Goal: Task Accomplishment & Management: Complete application form

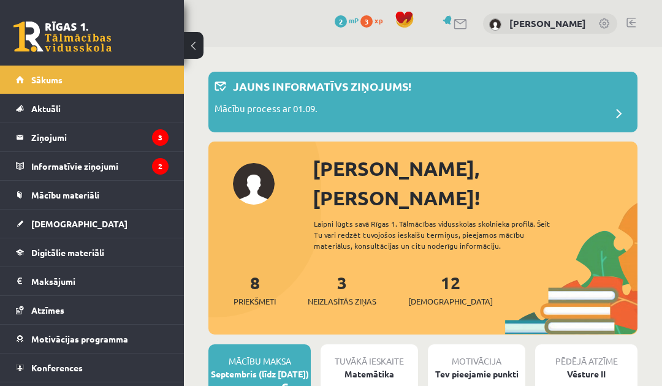
click at [139, 169] on legend "Informatīvie ziņojumi 2" at bounding box center [99, 166] width 137 height 28
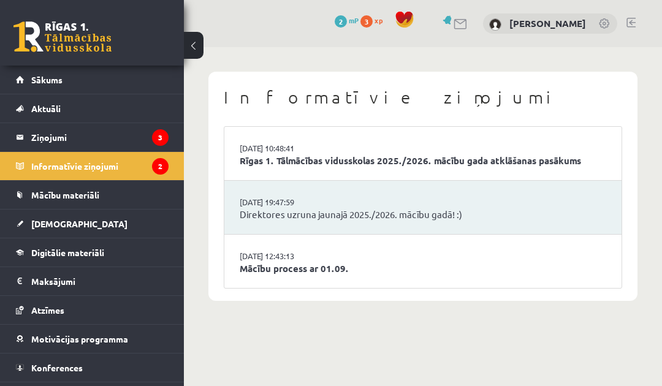
click at [128, 134] on legend "Ziņojumi 3" at bounding box center [99, 137] width 137 height 28
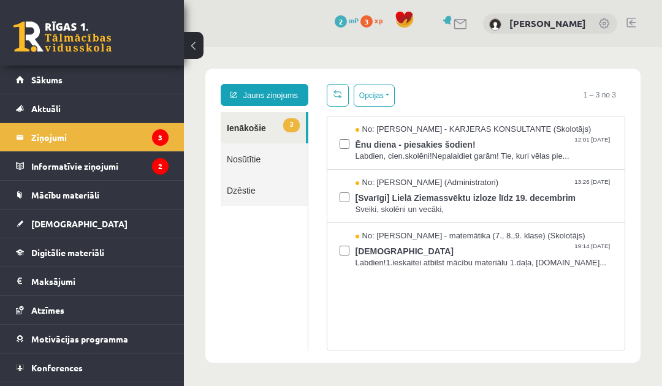
click at [117, 229] on link "[DEMOGRAPHIC_DATA]" at bounding box center [92, 224] width 153 height 28
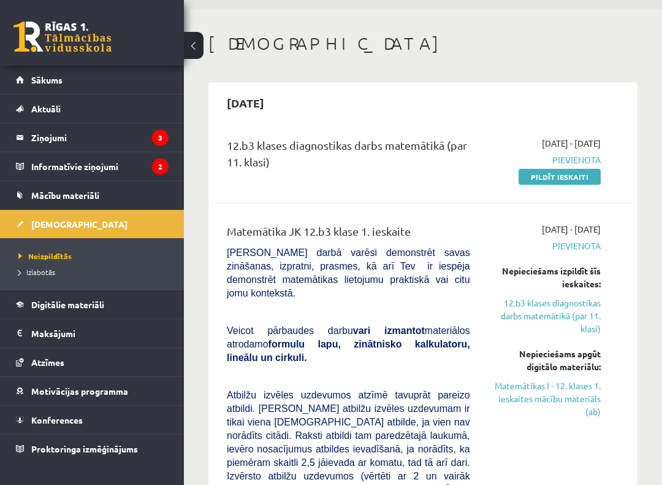
scroll to position [42, 0]
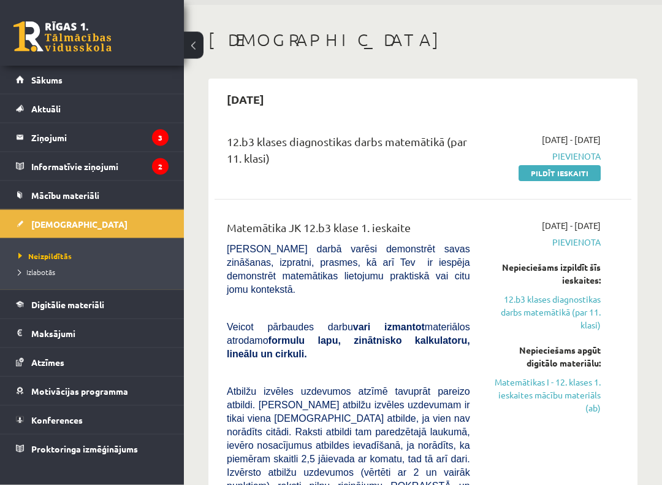
click at [586, 386] on link "Matemātikas I - 12. klases 1. ieskaites mācību materiāls (ab)" at bounding box center [545, 395] width 112 height 39
click at [556, 376] on link "Matemātikas I - 12. klases 1. ieskaites mācību materiāls (ab)" at bounding box center [545, 395] width 112 height 39
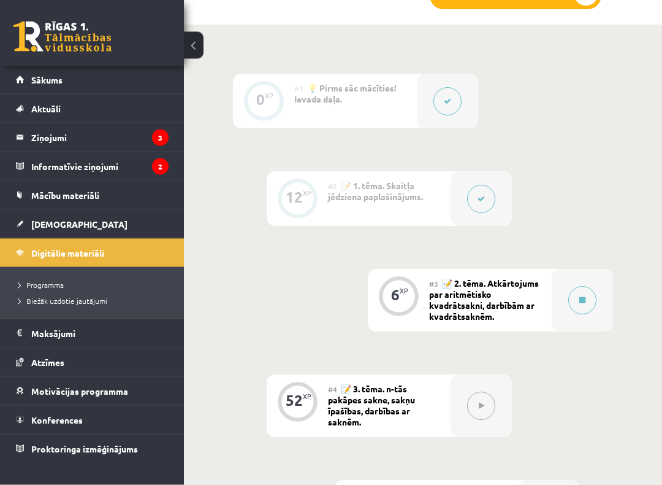
scroll to position [527, 0]
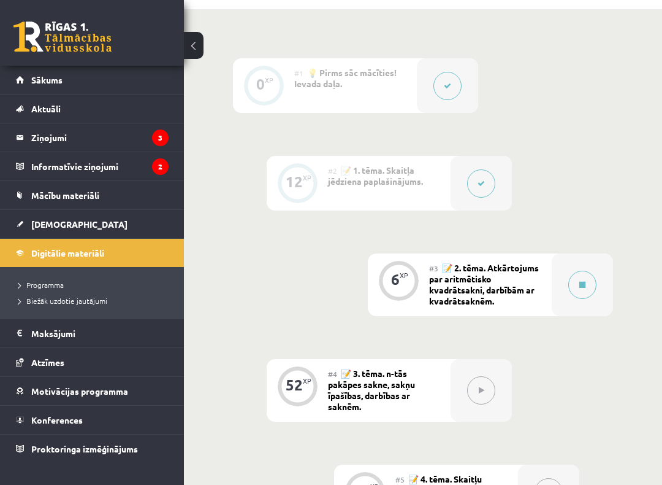
click at [589, 289] on button at bounding box center [583, 284] width 28 height 28
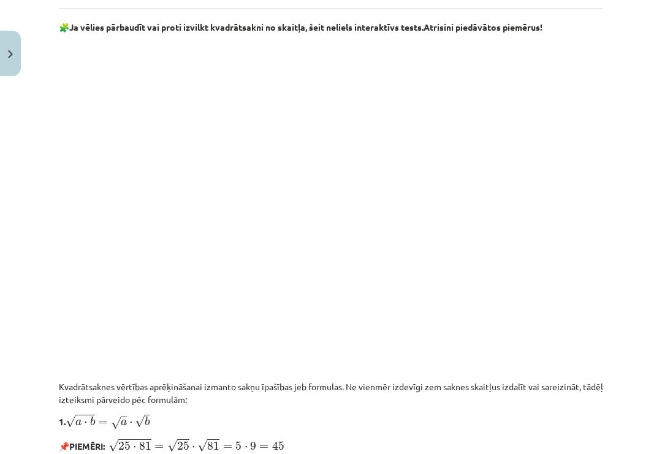
scroll to position [760, 0]
click at [639, 113] on div "Mācību tēma: Matemātikas i - 12. klases 1. ieskaites mācību materiāls (ab) #3 📝…" at bounding box center [331, 227] width 662 height 454
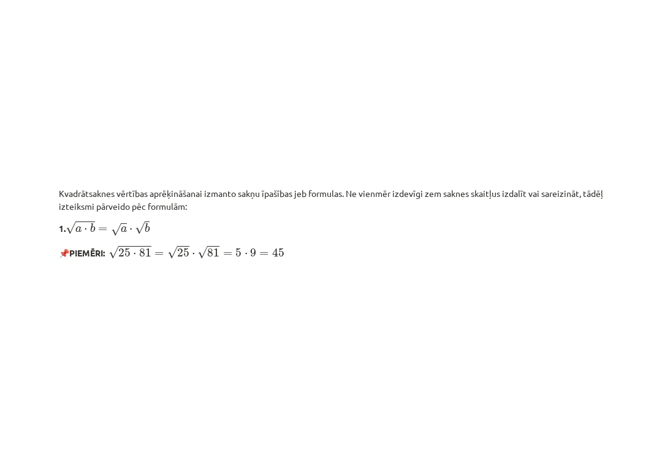
click at [639, 84] on div "Mācību tēma: Matemātikas i - 12. klases 1. ieskaites mācību materiāls (ab) #3 📝…" at bounding box center [331, 227] width 662 height 454
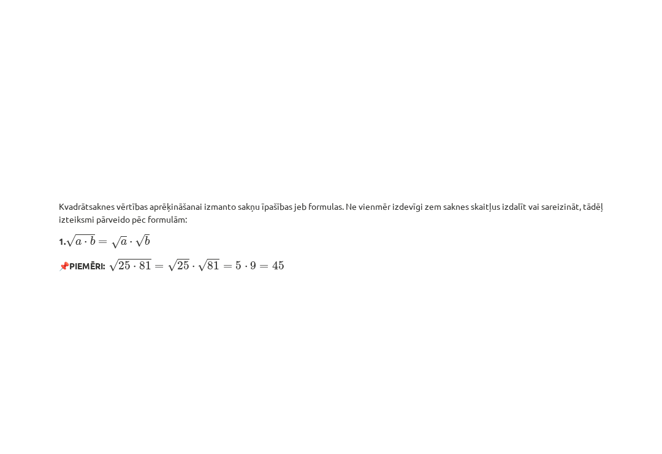
click at [653, 140] on div "Mācību tēma: Matemātikas i - 12. klases 1. ieskaites mācību materiāls (ab) #3 📝…" at bounding box center [331, 227] width 662 height 454
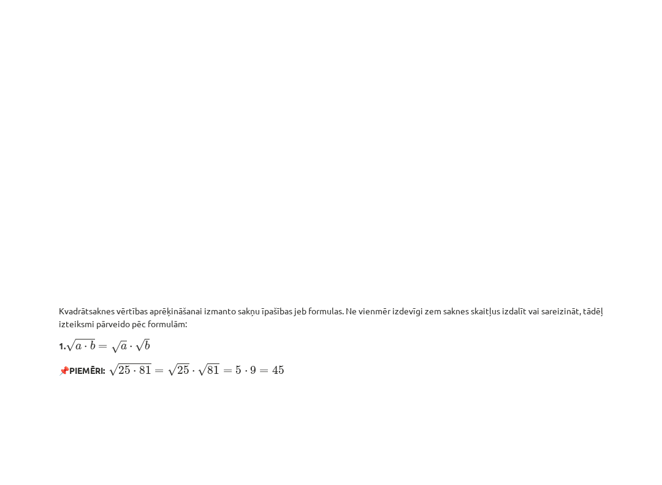
scroll to position [970, 0]
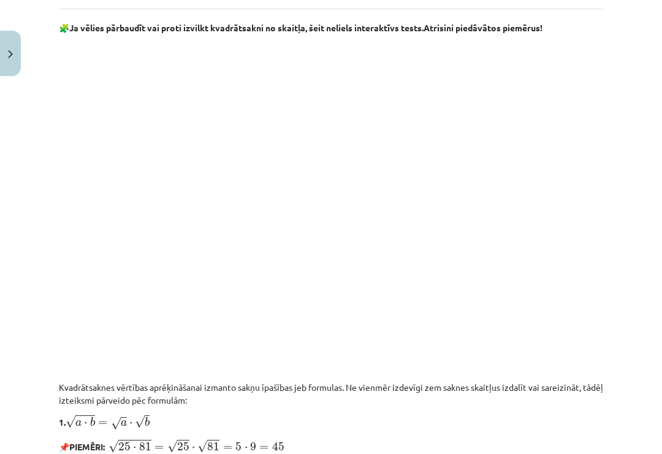
click at [628, 175] on div "Mācību tēma: Matemātikas i - 12. klases 1. ieskaites mācību materiāls (ab) #3 📝…" at bounding box center [331, 227] width 662 height 454
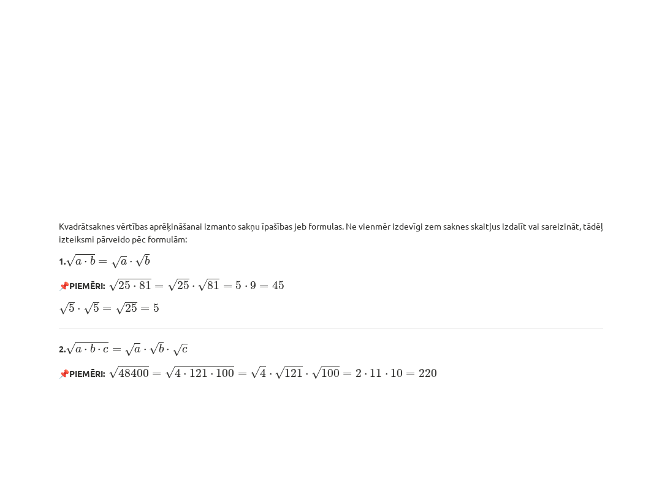
scroll to position [907, 0]
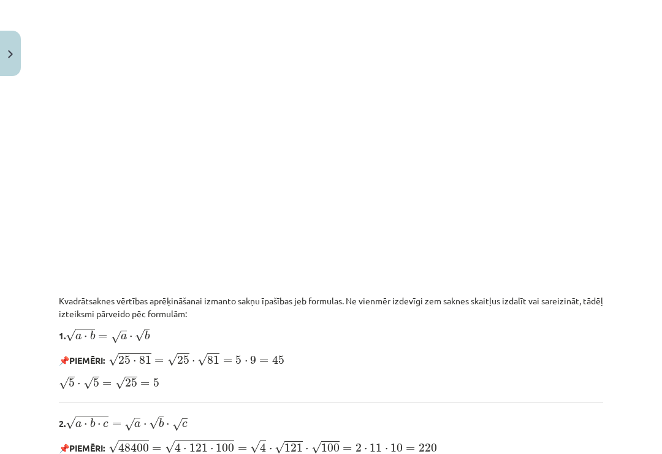
click at [651, 158] on div "Mācību tēma: Matemātikas i - 12. klases 1. ieskaites mācību materiāls (ab) #3 📝…" at bounding box center [331, 227] width 662 height 454
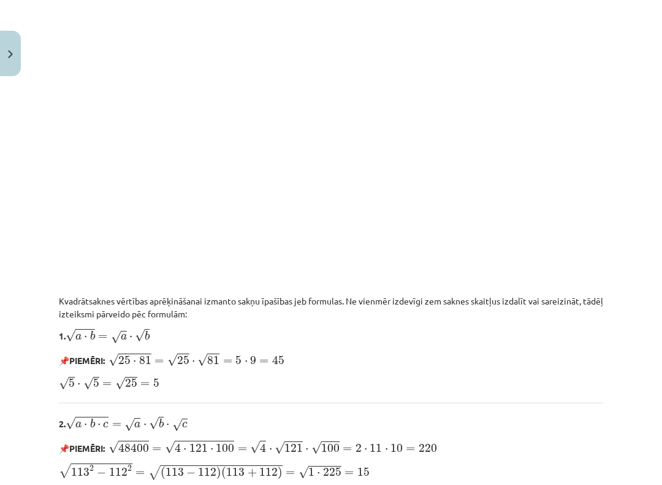
click at [629, 167] on div "Mācību tēma: Matemātikas i - 12. klases 1. ieskaites mācību materiāls (ab) #3 📝…" at bounding box center [331, 242] width 662 height 485
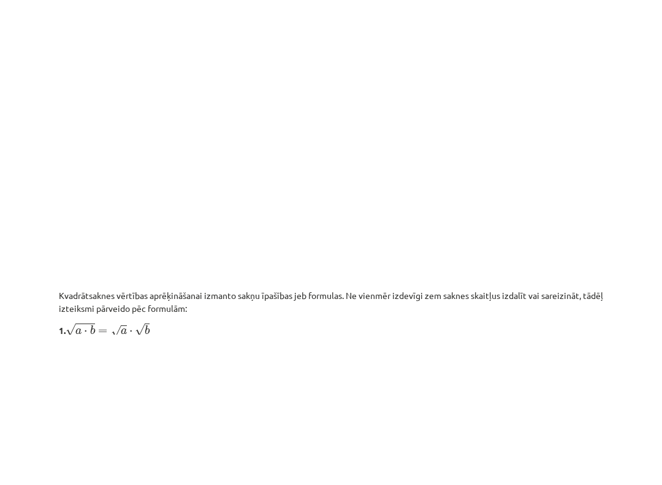
scroll to position [970, 0]
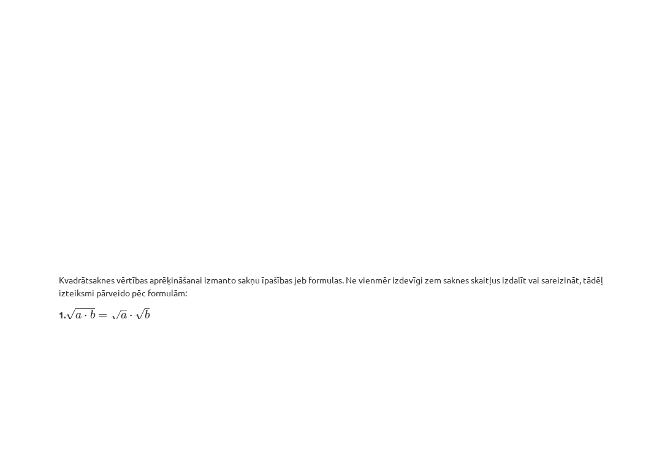
click at [608, 71] on div "6 XP Saņemsi Sarežģīts 653 pilda Apraksts Uzdevums Palīdzība Atkārtojums par ar…" at bounding box center [331, 271] width 559 height 1805
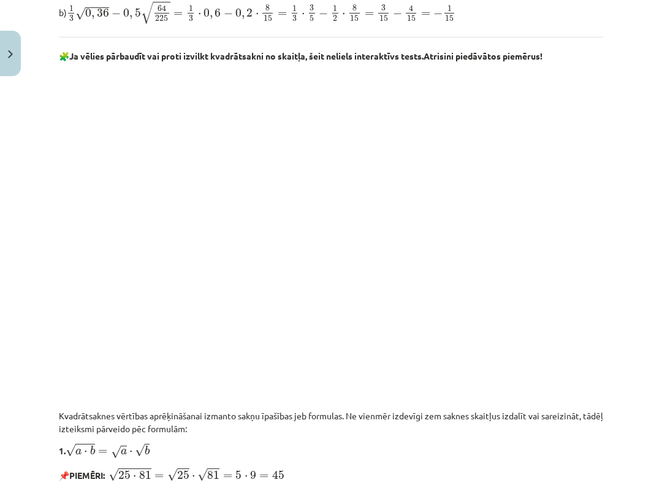
click at [627, 102] on div "Mācību tēma: Matemātikas i - 12. klases 1. ieskaites mācību materiāls (ab) #3 📝…" at bounding box center [331, 242] width 662 height 485
click at [605, 136] on div "6 XP Saņemsi Sarežģīts 653 pilda Apraksts Uzdevums Palīdzība Atkārtojums par ar…" at bounding box center [331, 271] width 559 height 1805
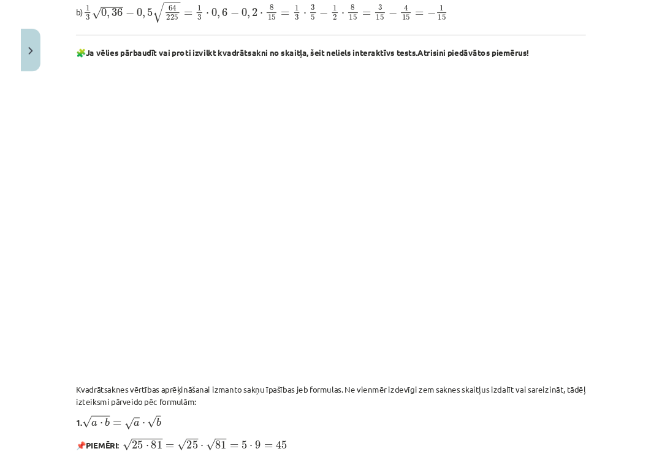
scroll to position [1000, 0]
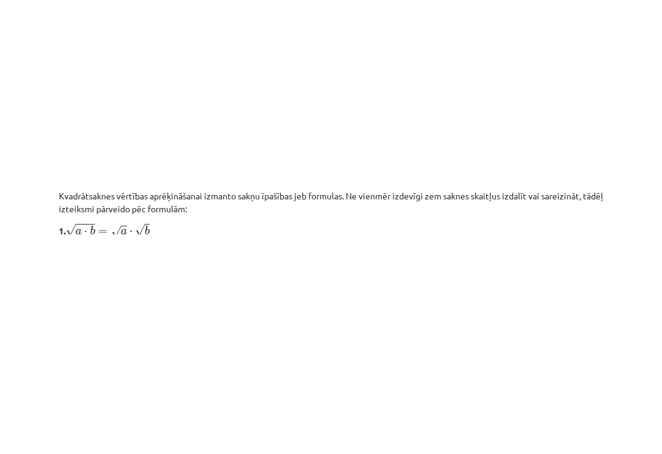
click at [624, 119] on div "Mācību tēma: Matemātikas i - 12. klases 1. ieskaites mācību materiāls (ab) #3 📝…" at bounding box center [331, 227] width 662 height 454
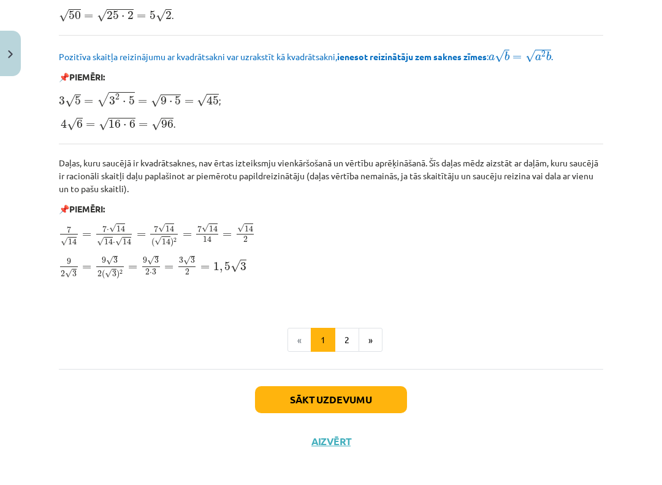
scroll to position [1444, 0]
click at [364, 386] on button "Sākt uzdevumu" at bounding box center [331, 399] width 152 height 27
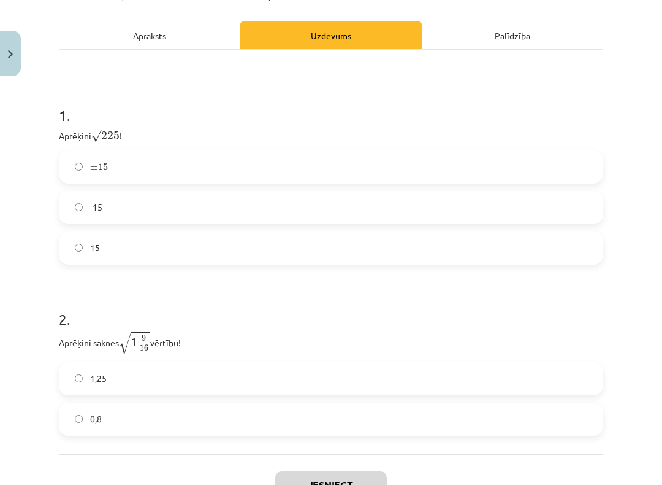
scroll to position [178, 0]
click at [109, 256] on label "15" at bounding box center [331, 247] width 542 height 31
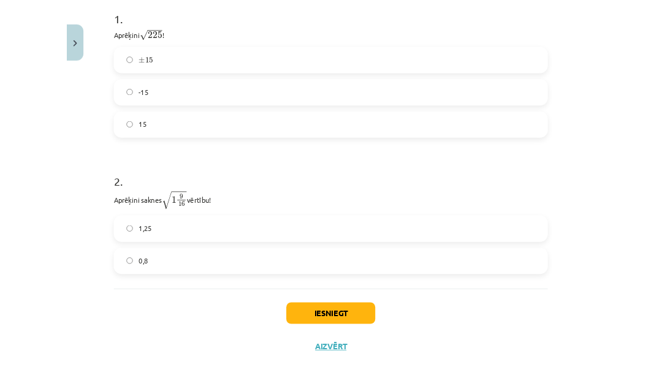
scroll to position [1068, 0]
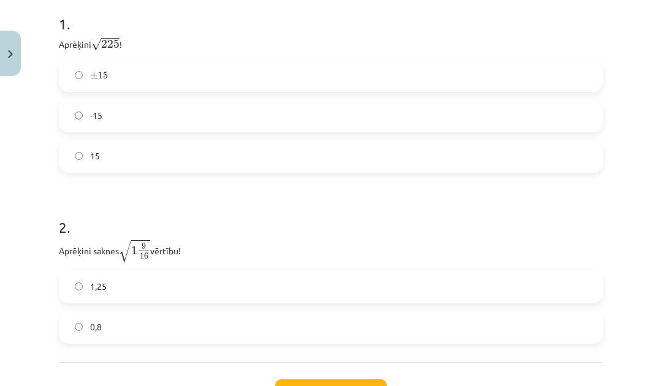
click at [89, 272] on label "1,25" at bounding box center [331, 287] width 542 height 31
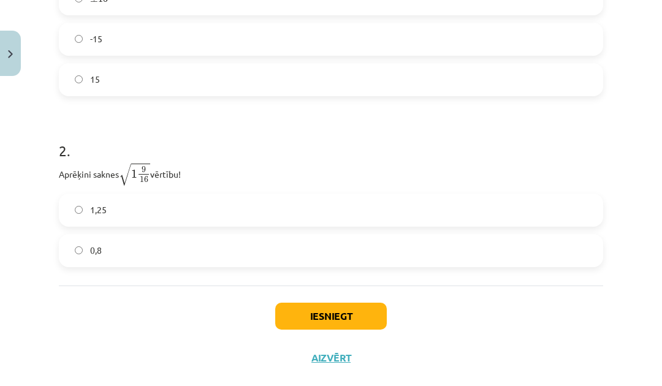
scroll to position [347, 0]
click at [318, 316] on button "Iesniegt" at bounding box center [331, 316] width 112 height 27
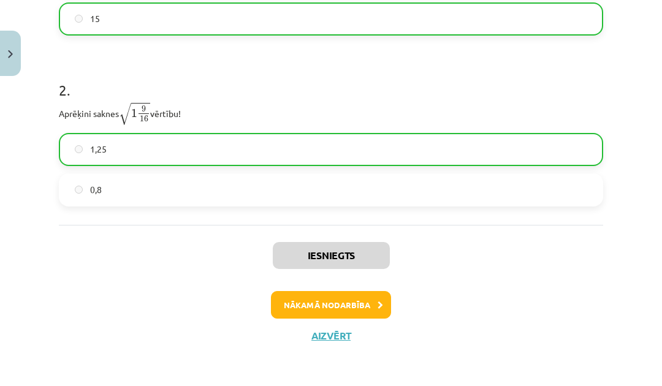
scroll to position [407, 0]
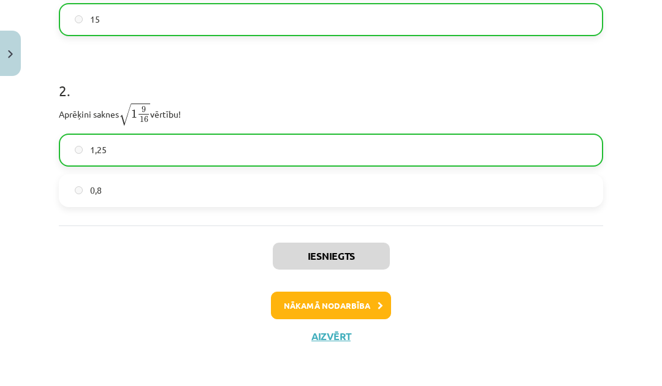
click at [310, 309] on button "Nākamā nodarbība" at bounding box center [331, 306] width 120 height 28
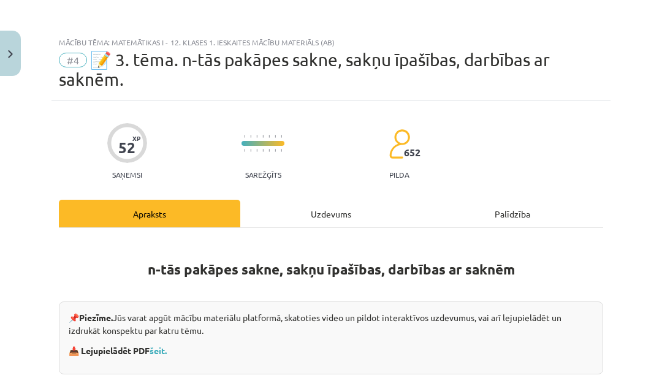
scroll to position [0, 0]
click at [396, 156] on img at bounding box center [399, 144] width 21 height 31
click at [8, 66] on button "Close" at bounding box center [10, 53] width 21 height 45
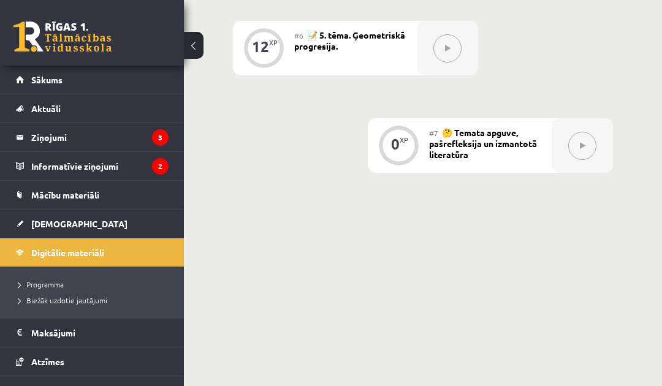
click at [26, 249] on link "Digitālie materiāli" at bounding box center [92, 253] width 153 height 28
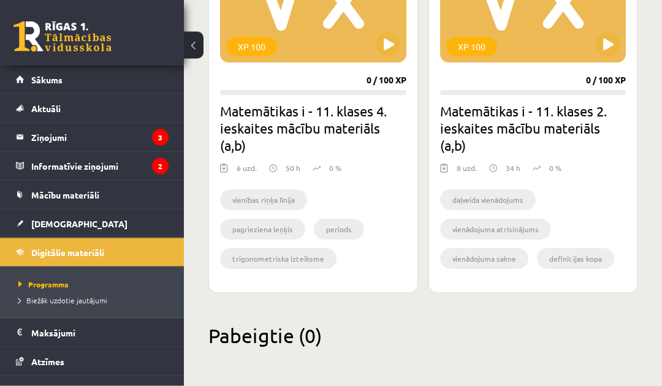
scroll to position [1671, 0]
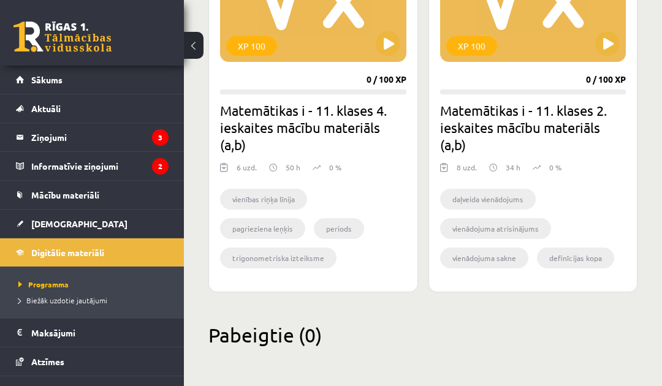
click at [17, 213] on link "[DEMOGRAPHIC_DATA]" at bounding box center [92, 224] width 153 height 28
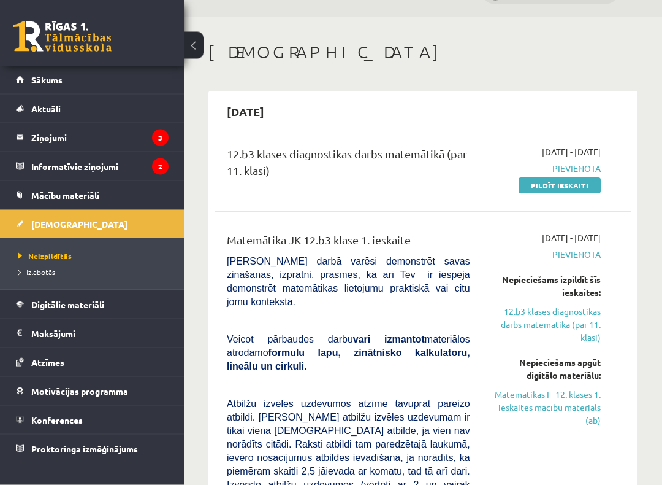
scroll to position [117, 0]
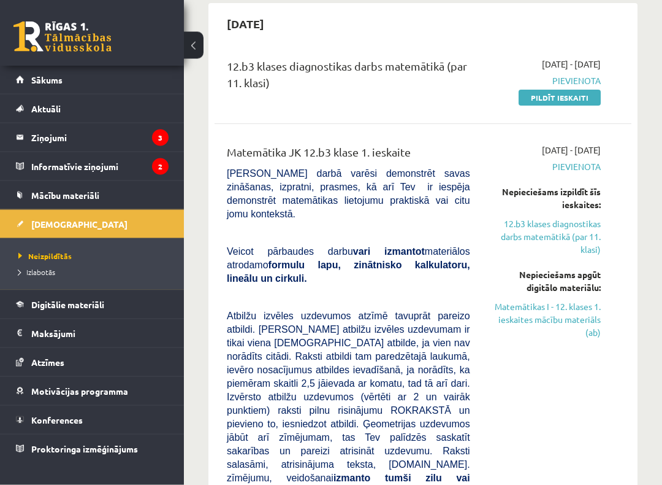
click at [532, 320] on link "Matemātikas I - 12. klases 1. ieskaites mācību materiāls (ab)" at bounding box center [545, 320] width 112 height 39
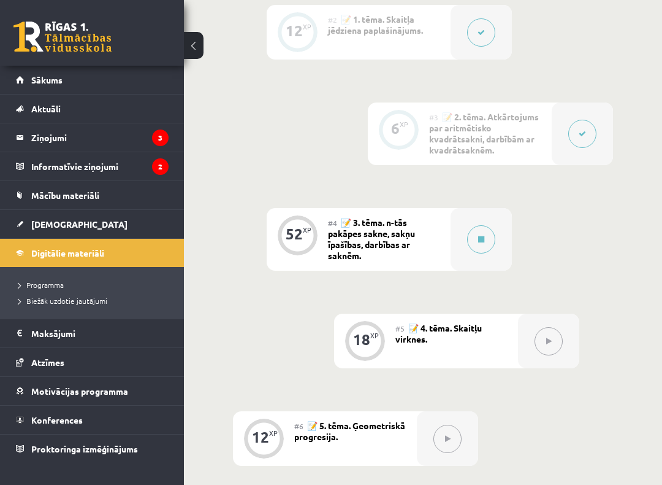
scroll to position [677, 0]
click at [467, 253] on div at bounding box center [481, 240] width 61 height 63
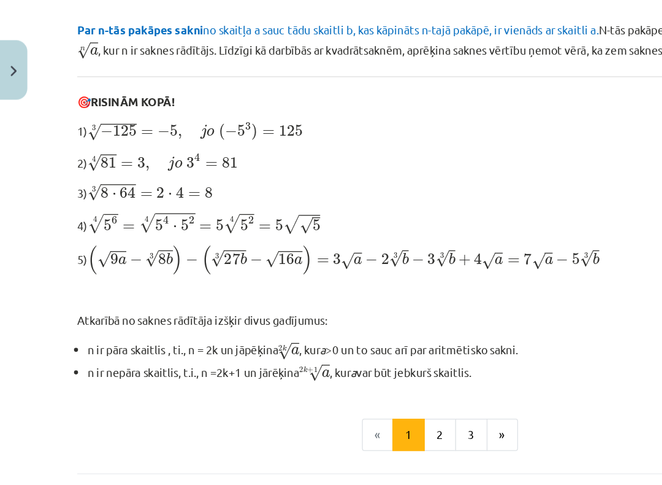
scroll to position [385, 0]
click at [331, 332] on button "2" at bounding box center [335, 331] width 25 height 25
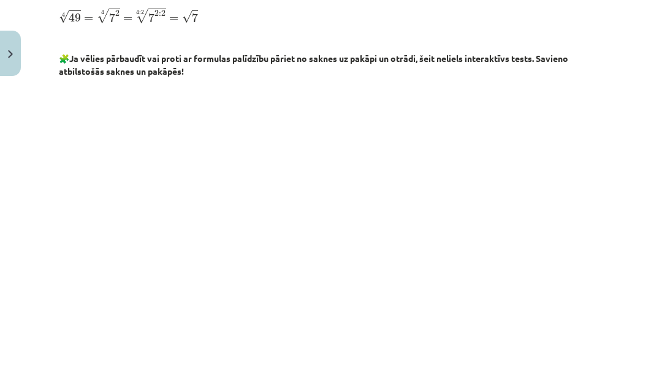
scroll to position [435, 0]
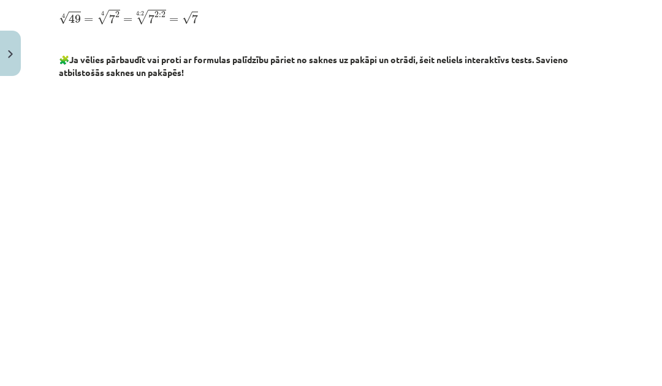
click at [621, 7] on div "Mācību tēma: Matemātikas i - 12. klases 1. ieskaites mācību materiāls (ab) #4 📝…" at bounding box center [331, 193] width 662 height 386
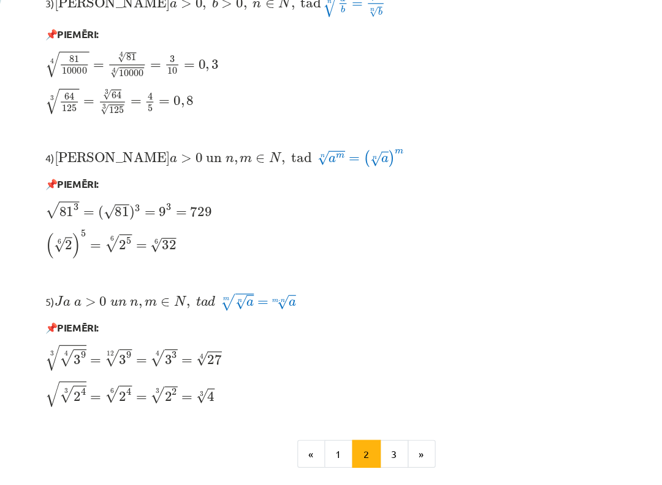
scroll to position [795, 0]
click at [371, 386] on button "»" at bounding box center [383, 458] width 24 height 25
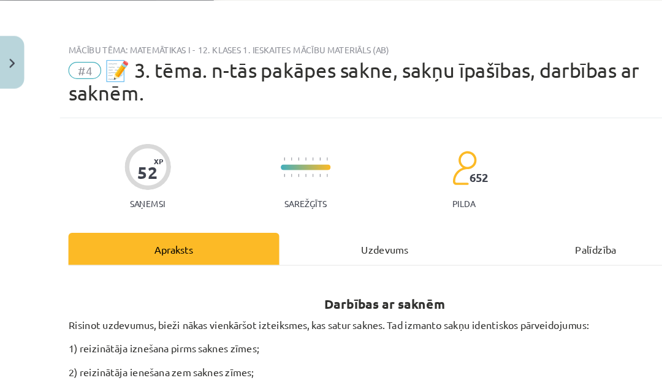
scroll to position [746, 0]
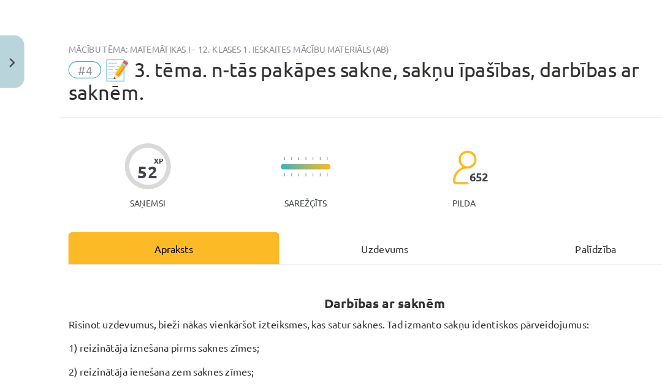
click at [11, 44] on button "Close" at bounding box center [10, 53] width 21 height 45
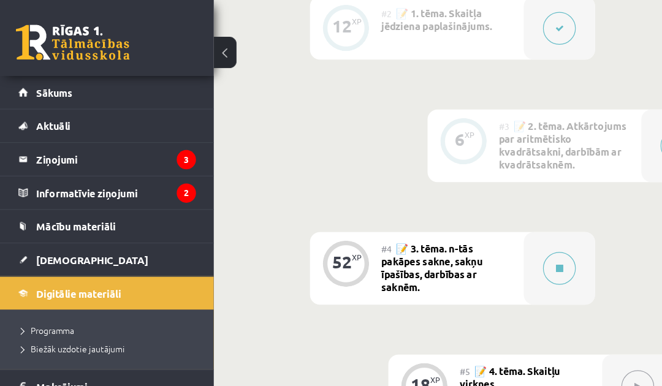
scroll to position [685, 0]
click at [492, 231] on button at bounding box center [481, 232] width 28 height 28
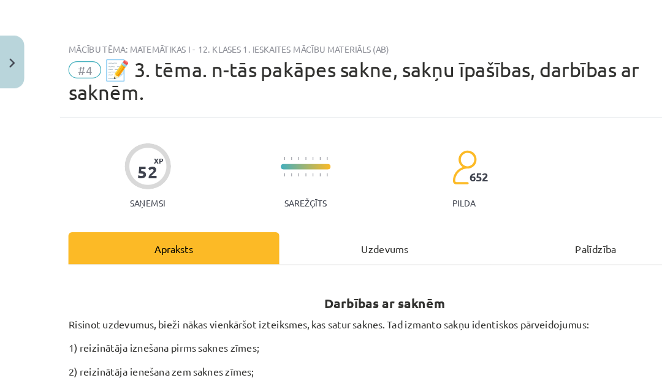
click at [340, 220] on div "Uzdevums" at bounding box center [331, 214] width 182 height 28
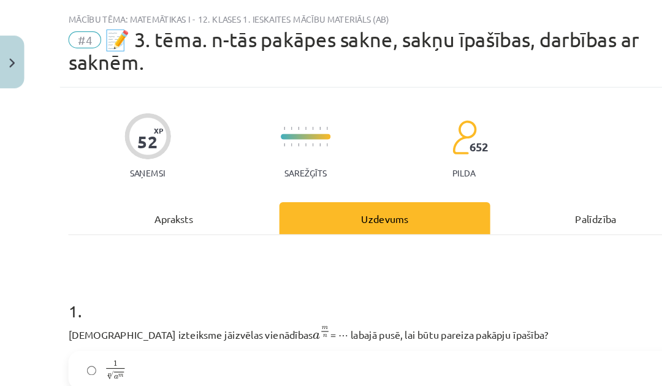
scroll to position [31, 0]
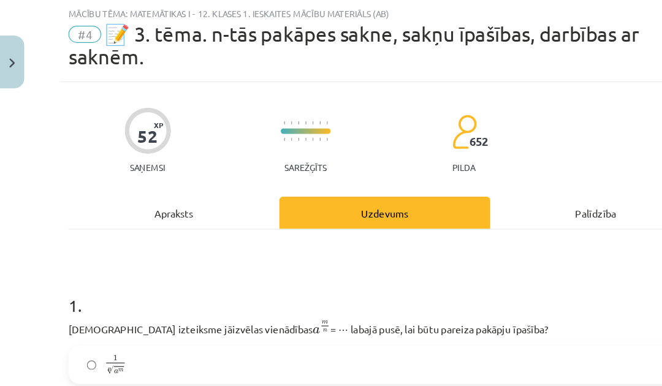
click at [134, 183] on div "Apraksts" at bounding box center [150, 183] width 182 height 28
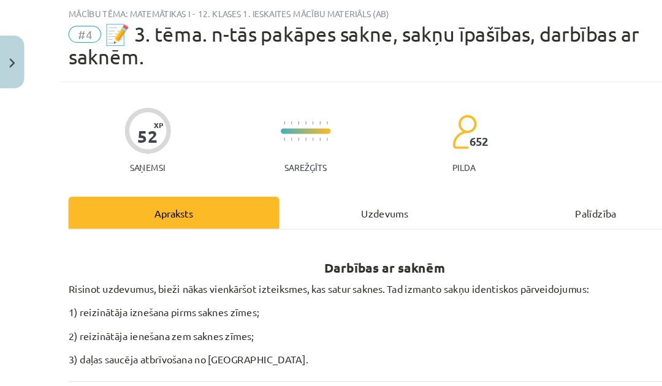
click at [518, 195] on div "Palīdzība" at bounding box center [513, 183] width 182 height 28
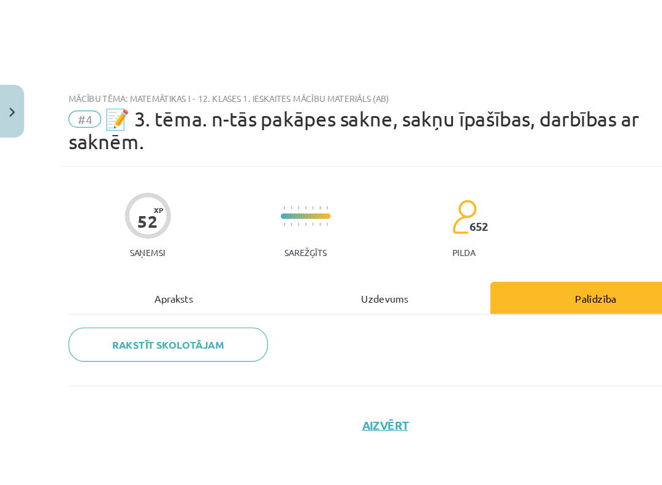
scroll to position [685, 0]
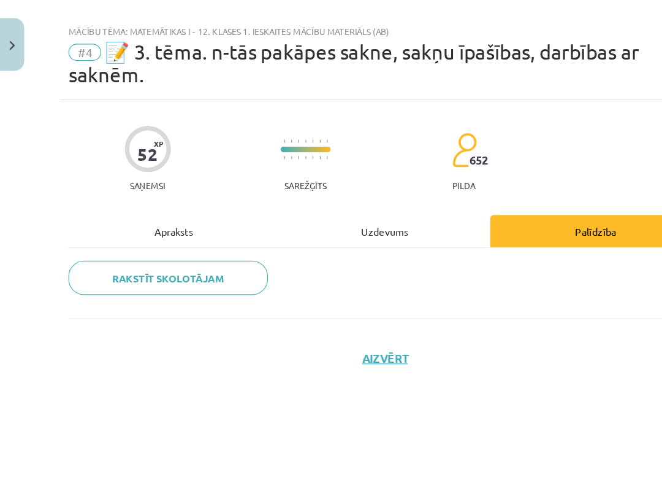
click at [364, 203] on div "Uzdevums" at bounding box center [331, 214] width 182 height 28
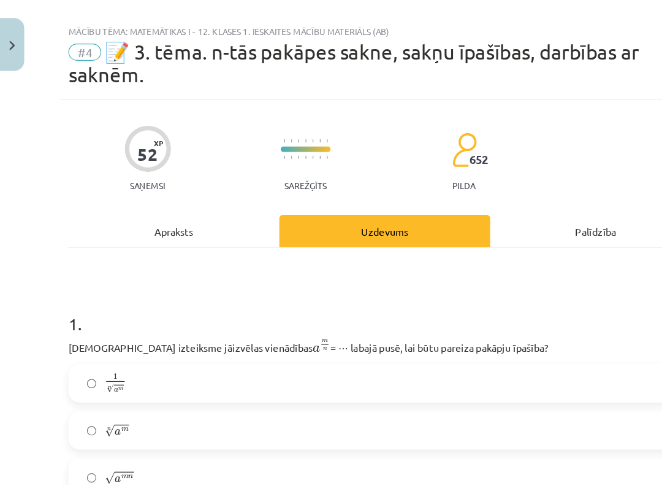
scroll to position [0, 0]
click at [12, 50] on img "Close" at bounding box center [10, 54] width 5 height 8
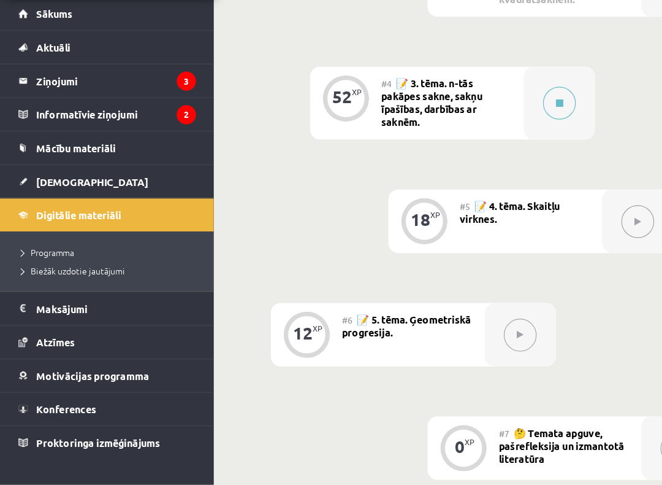
scroll to position [761, 0]
click at [25, 377] on link "Motivācijas programma" at bounding box center [92, 391] width 153 height 28
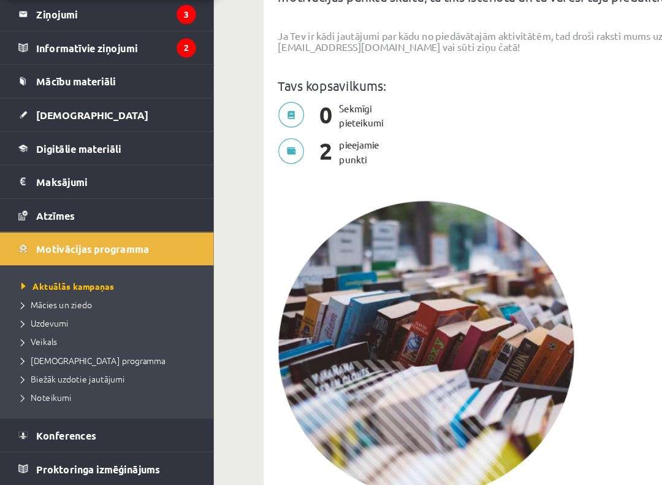
scroll to position [58, 0]
click at [40, 356] on span "Veikals" at bounding box center [33, 361] width 31 height 10
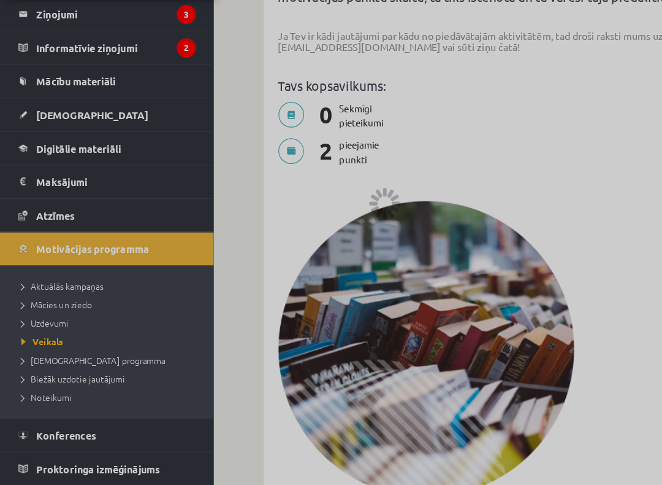
scroll to position [207, 0]
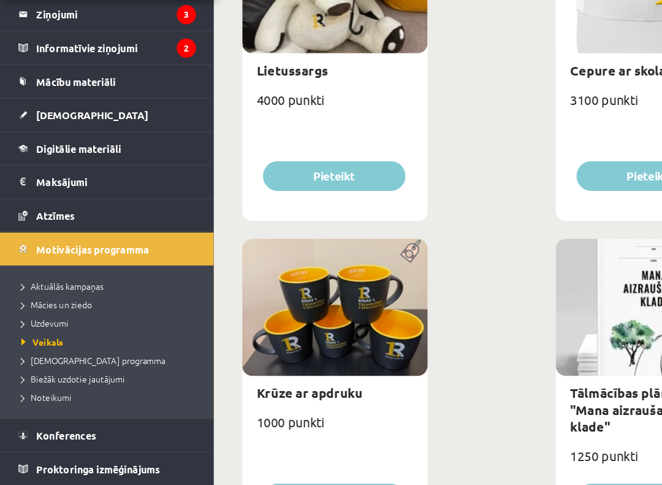
click at [37, 340] on span "Uzdevumi" at bounding box center [38, 345] width 40 height 10
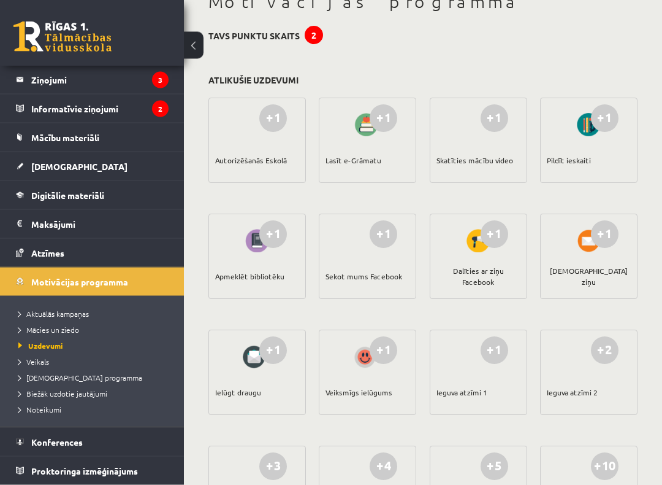
scroll to position [80, 0]
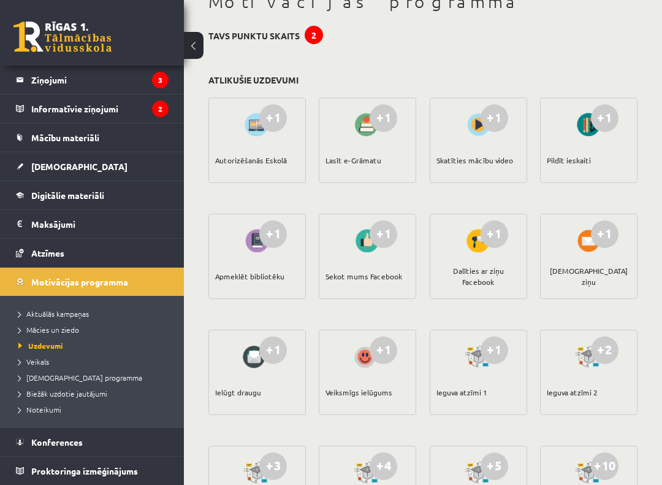
click at [496, 139] on div "Skatīties mācību video" at bounding box center [475, 160] width 77 height 43
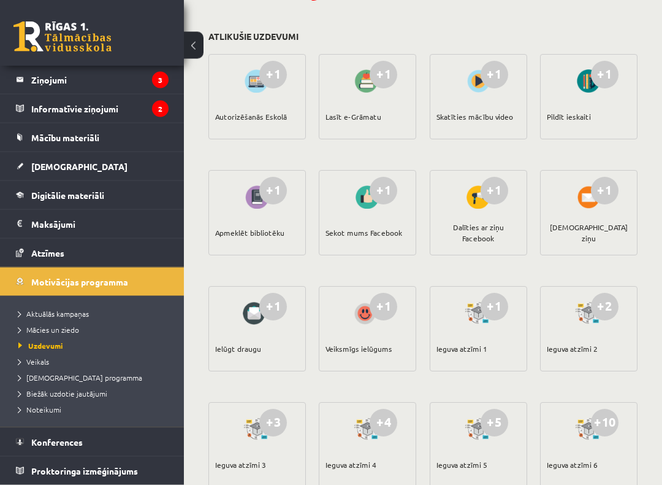
scroll to position [128, 0]
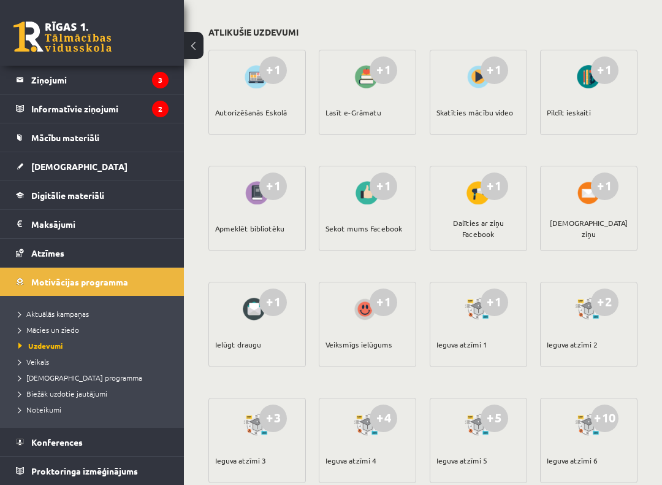
click at [512, 69] on div "+1 Skatīties mācību video" at bounding box center [479, 92] width 98 height 85
click at [494, 75] on div "+1" at bounding box center [495, 70] width 28 height 28
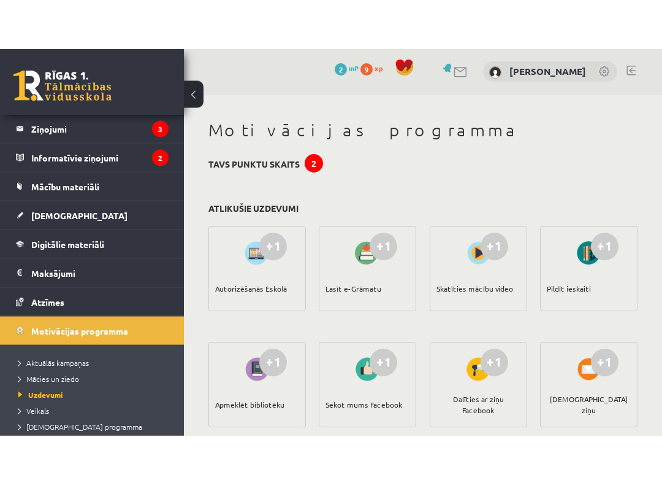
scroll to position [0, 0]
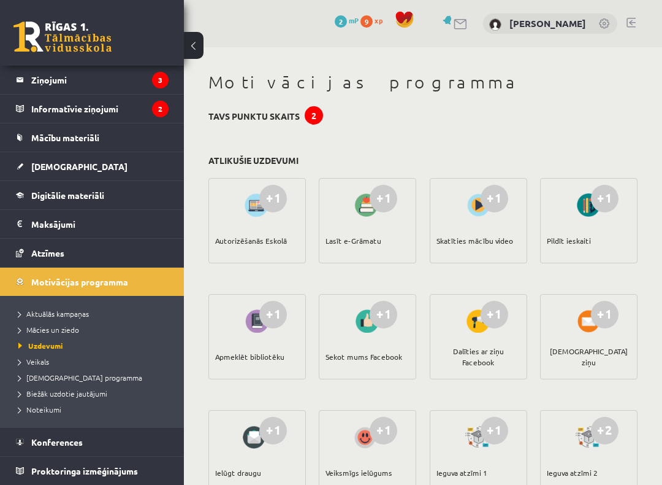
click at [45, 195] on span "Digitālie materiāli" at bounding box center [67, 195] width 73 height 11
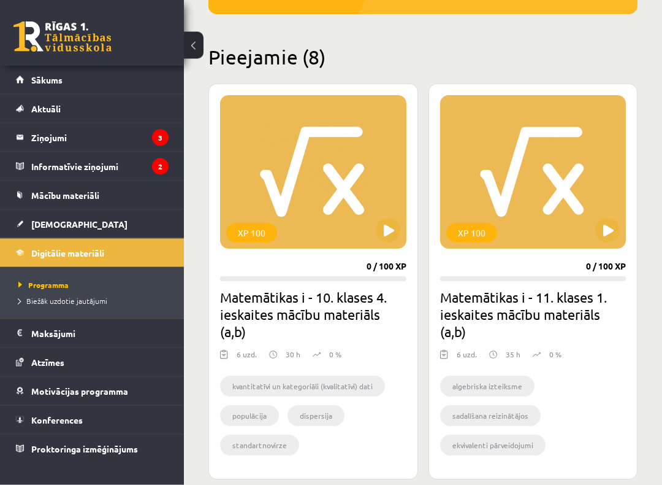
scroll to position [266, 0]
click at [38, 201] on link "Mācību materiāli" at bounding box center [92, 195] width 153 height 28
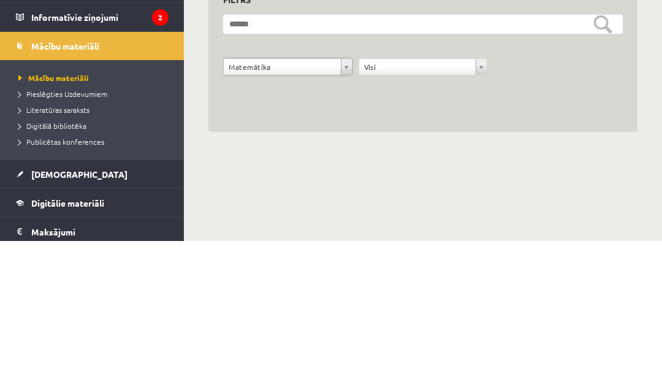
click at [632, 126] on div "**********" at bounding box center [423, 204] width 429 height 156
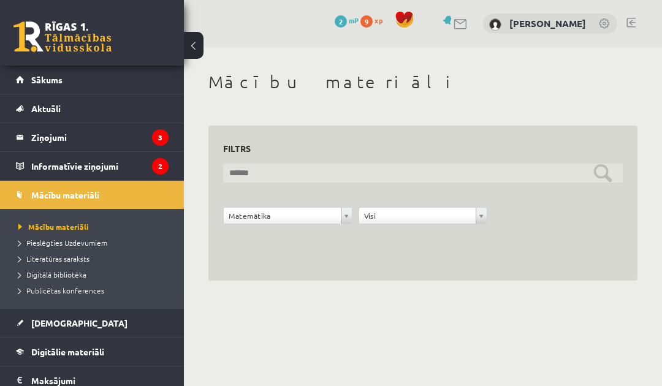
click at [524, 176] on input "text" at bounding box center [423, 173] width 400 height 19
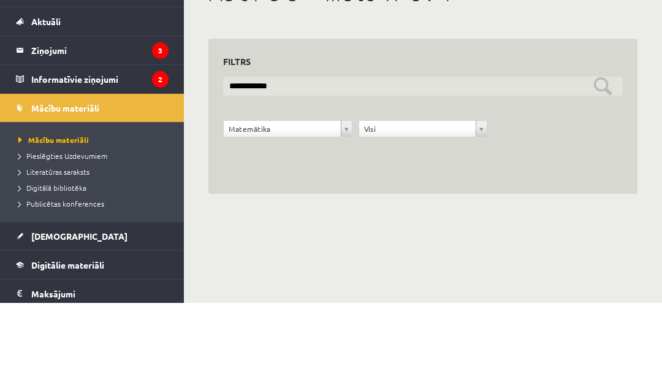
click at [601, 164] on input "**********" at bounding box center [423, 173] width 400 height 19
click at [597, 164] on input "**********" at bounding box center [423, 173] width 400 height 19
type input "**********"
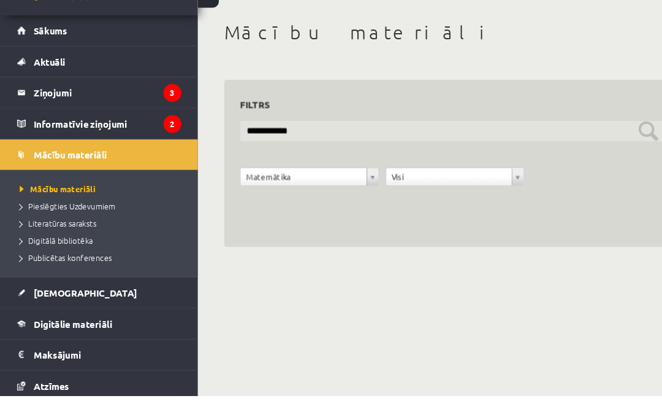
click at [560, 164] on input "**********" at bounding box center [423, 173] width 400 height 19
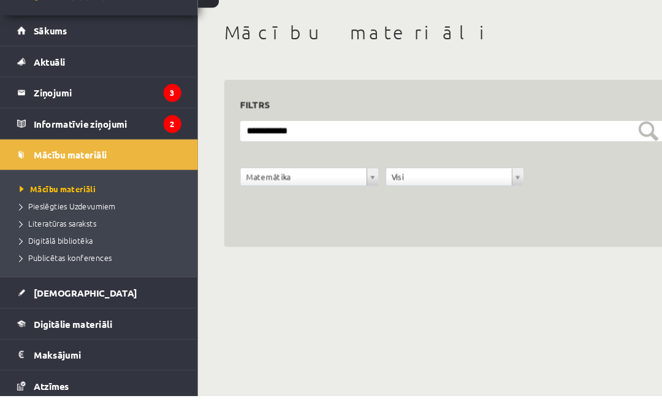
click at [551, 126] on div "**********" at bounding box center [423, 204] width 429 height 156
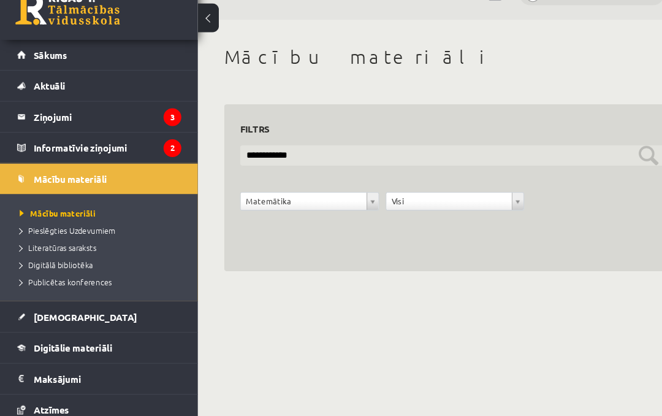
click at [599, 164] on input "**********" at bounding box center [423, 173] width 400 height 19
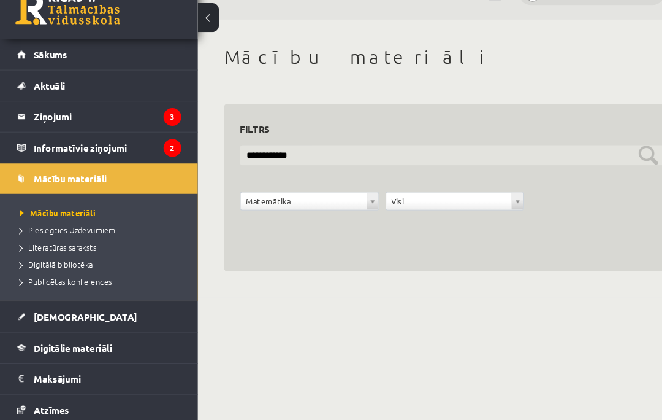
click at [595, 164] on input "**********" at bounding box center [423, 173] width 400 height 19
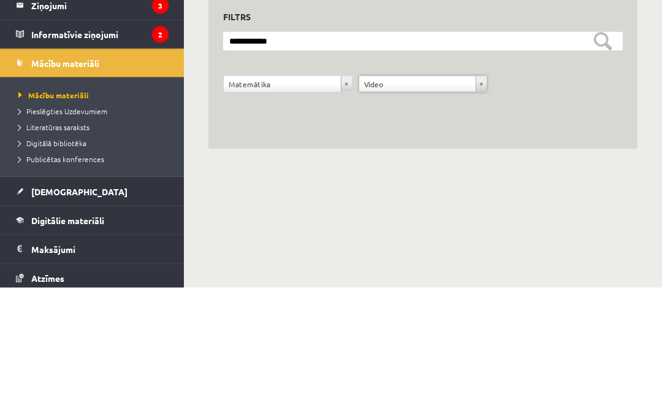
click at [51, 222] on span "Mācību materiāli" at bounding box center [53, 227] width 71 height 10
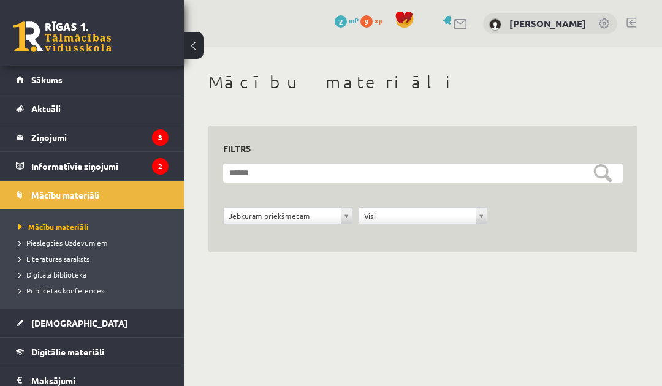
click at [328, 193] on form "**********" at bounding box center [423, 201] width 400 height 74
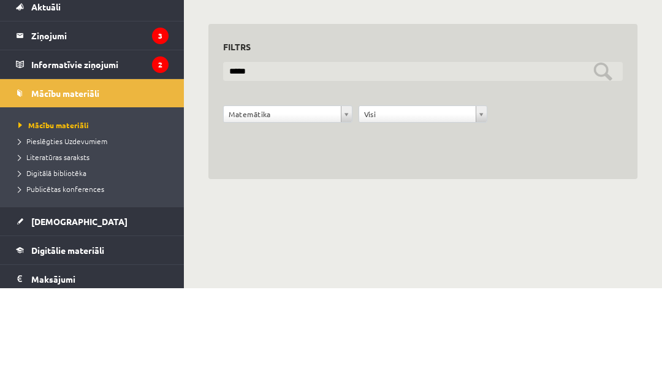
type input "******"
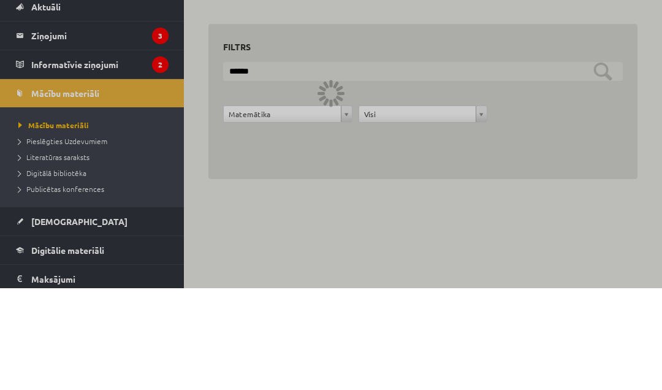
click at [599, 164] on input "******" at bounding box center [423, 173] width 400 height 19
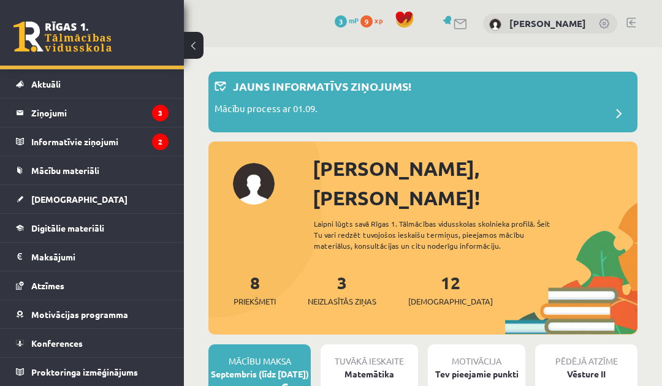
scroll to position [25, 0]
click at [64, 226] on span "Digitālie materiāli" at bounding box center [67, 228] width 73 height 11
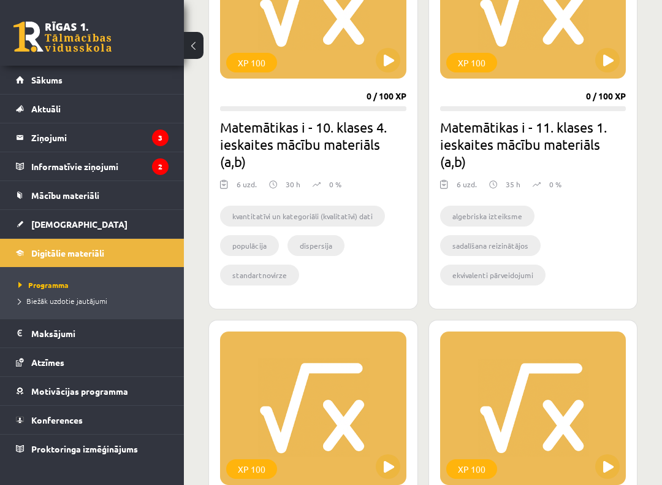
scroll to position [427, 0]
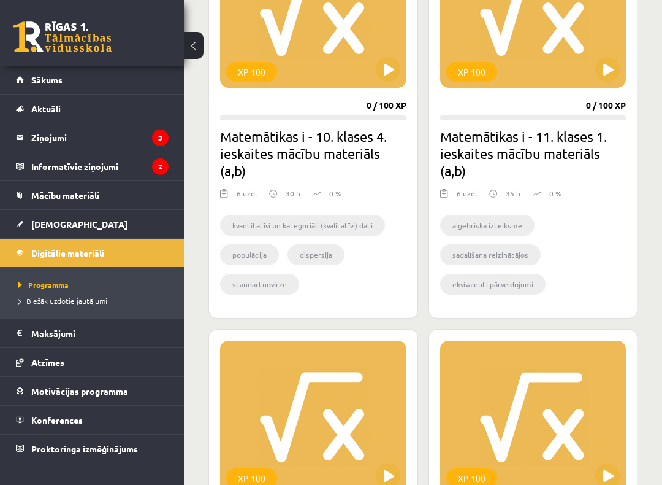
click at [47, 196] on span "Mācību materiāli" at bounding box center [65, 195] width 68 height 11
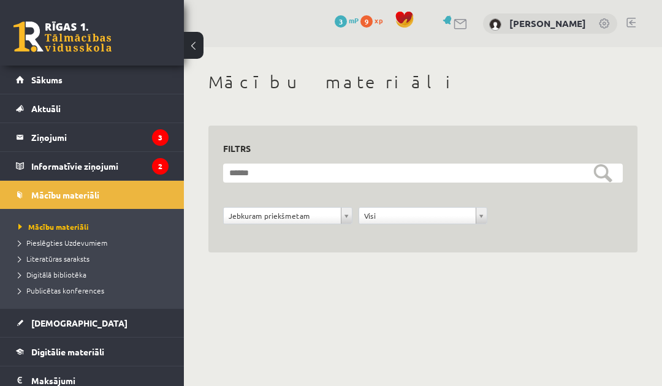
click at [46, 131] on legend "Ziņojumi 3" at bounding box center [99, 137] width 137 height 28
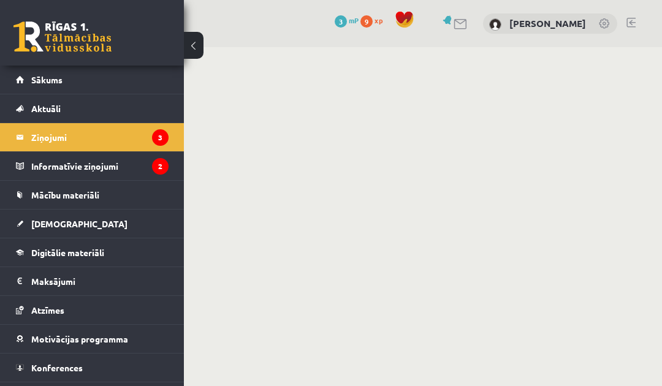
click at [54, 166] on legend "Informatīvie ziņojumi 2" at bounding box center [99, 166] width 137 height 28
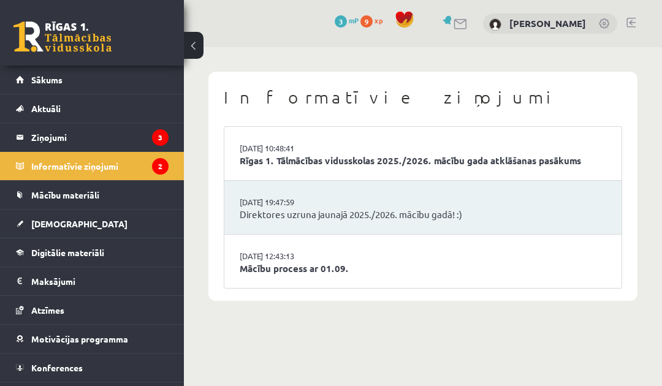
click at [52, 201] on link "Mācību materiāli" at bounding box center [92, 195] width 153 height 28
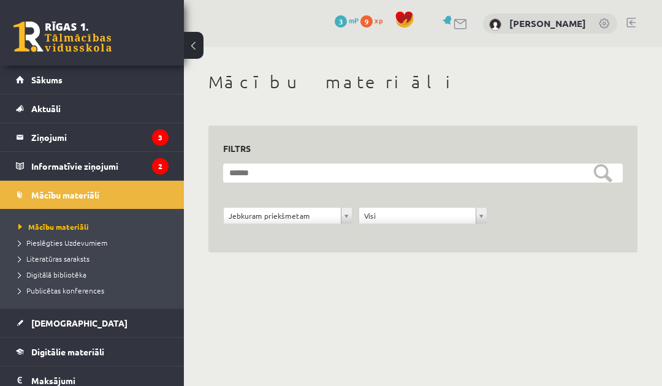
click at [61, 287] on span "Publicētas konferences" at bounding box center [61, 291] width 86 height 10
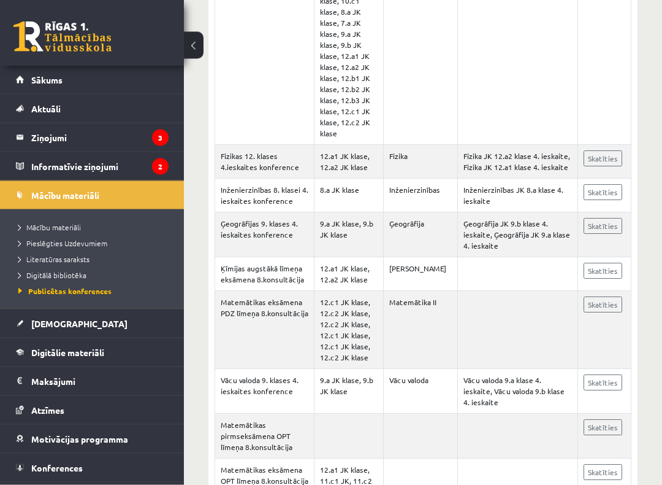
scroll to position [639, 0]
click at [621, 296] on link "Skatīties" at bounding box center [603, 304] width 39 height 16
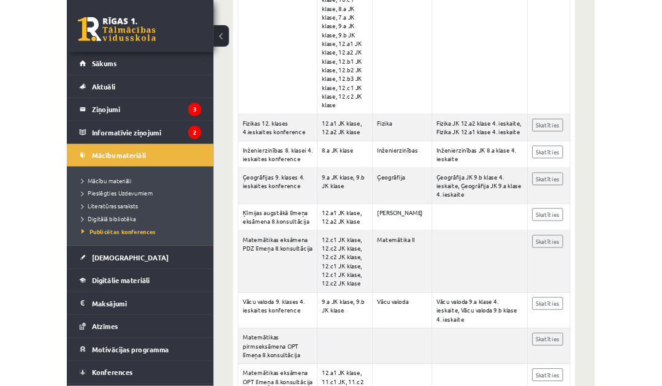
scroll to position [703, 0]
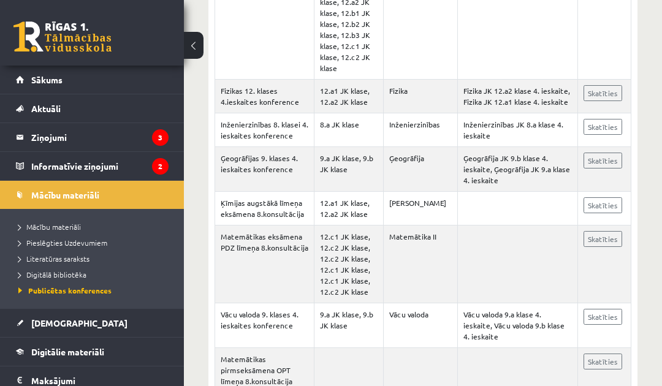
click at [48, 226] on span "Mācību materiāli" at bounding box center [49, 227] width 63 height 10
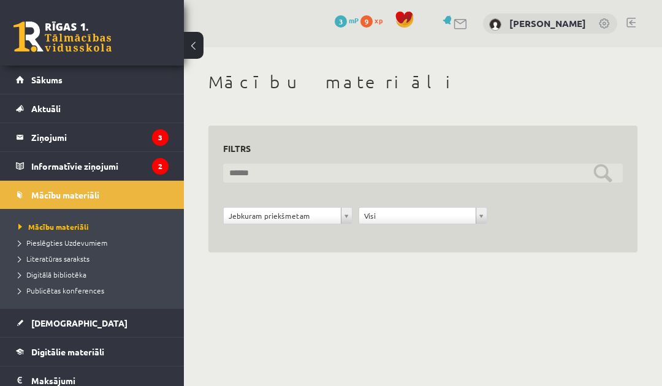
click at [589, 177] on input "text" at bounding box center [423, 173] width 400 height 19
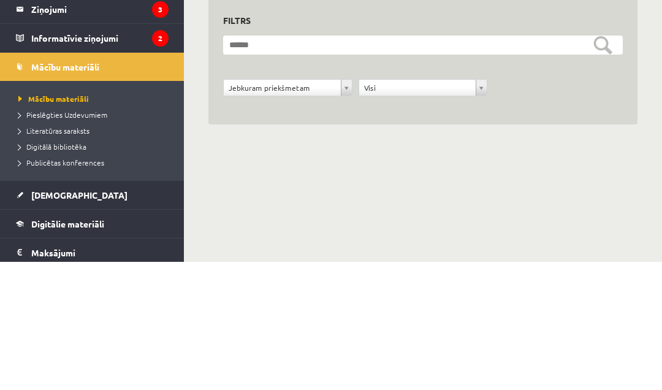
click at [72, 222] on span "Mācību materiāli" at bounding box center [53, 227] width 71 height 10
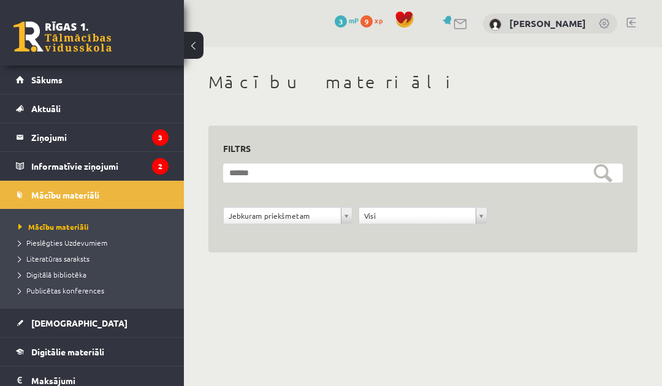
click at [39, 71] on link "Sākums" at bounding box center [92, 80] width 153 height 28
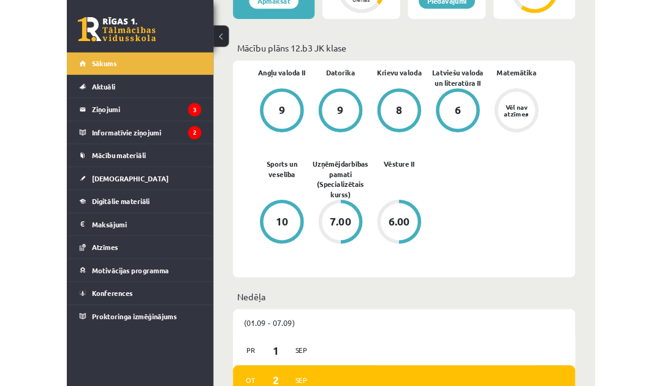
scroll to position [424, 0]
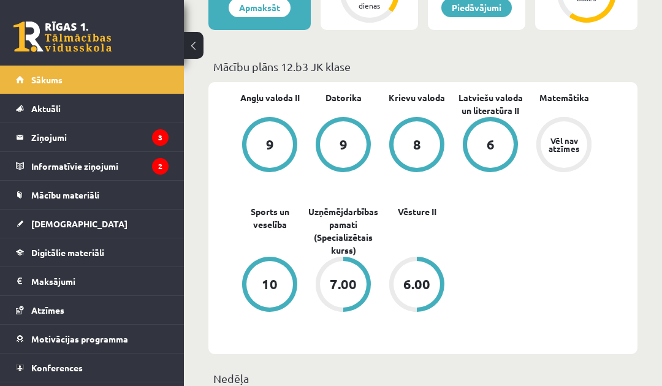
click at [569, 137] on div "Vēl nav atzīmes" at bounding box center [564, 145] width 34 height 16
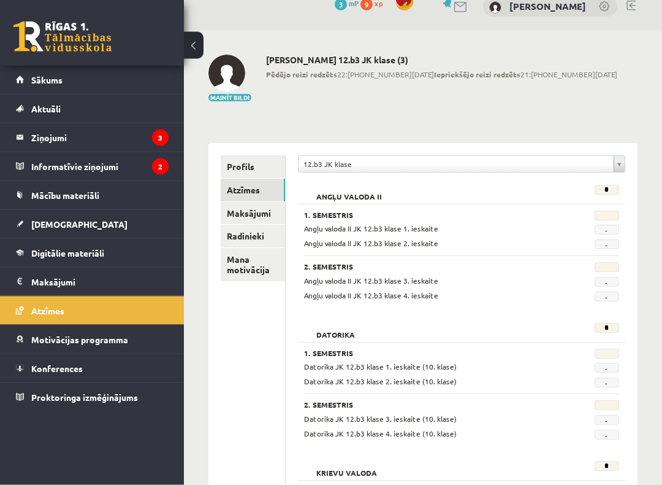
scroll to position [18, 0]
click at [34, 253] on span "Digitālie materiāli" at bounding box center [67, 252] width 73 height 11
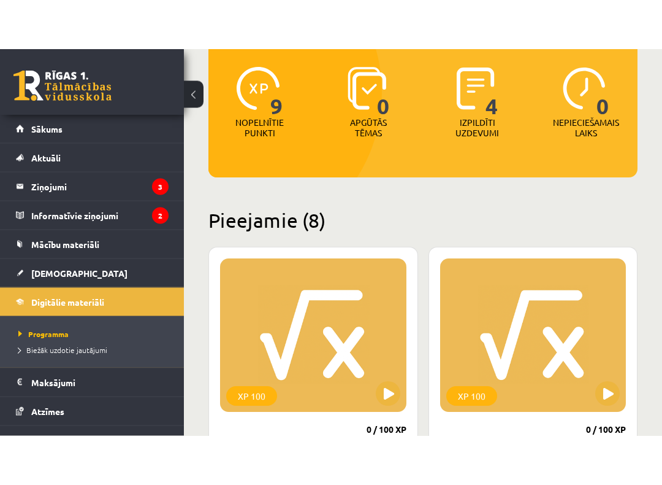
scroll to position [137, 0]
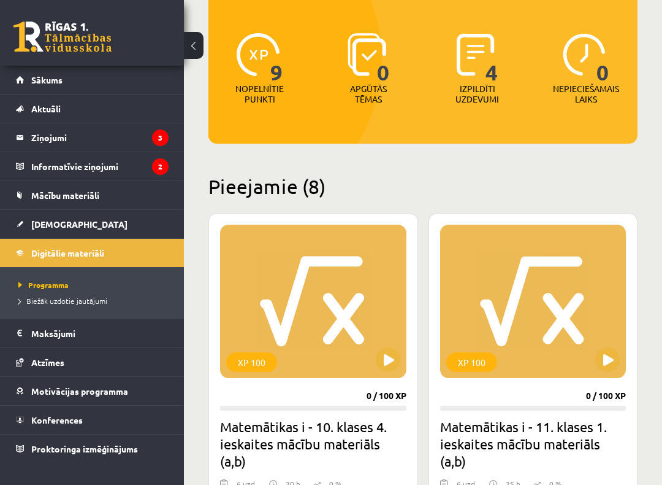
click at [400, 361] on button at bounding box center [388, 359] width 25 height 25
click at [402, 296] on div "XP 100" at bounding box center [313, 300] width 186 height 153
click at [403, 293] on div "XP 100" at bounding box center [313, 300] width 186 height 153
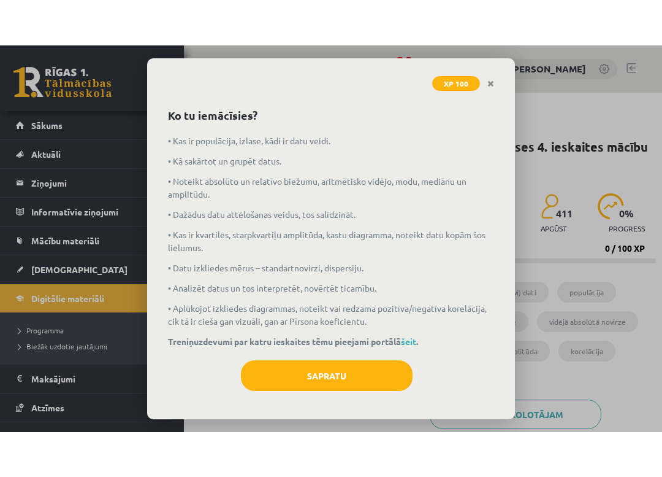
scroll to position [39, 0]
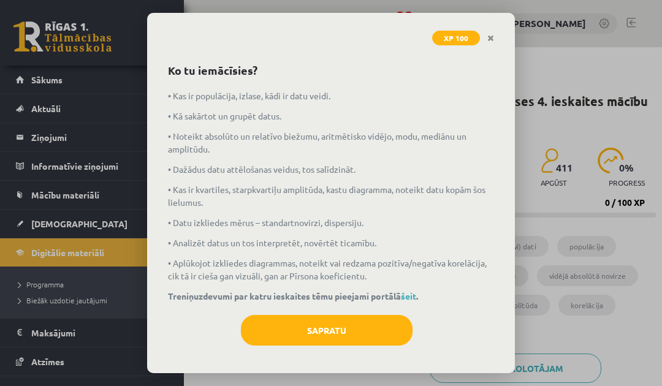
click at [367, 333] on button "Sapratu" at bounding box center [327, 330] width 172 height 31
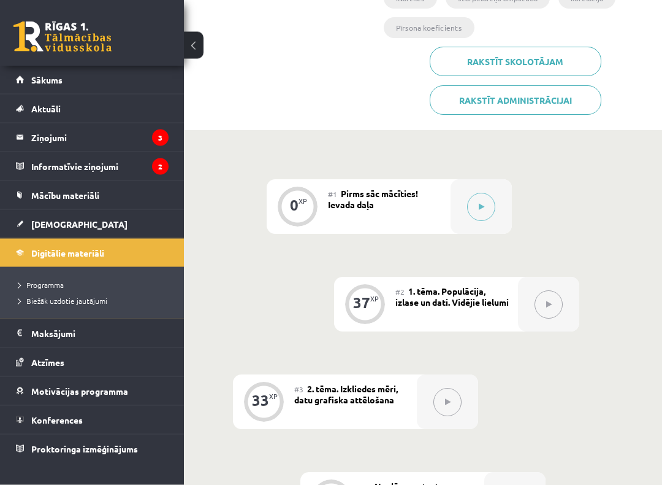
scroll to position [307, 0]
click at [547, 298] on button at bounding box center [549, 304] width 28 height 28
click at [566, 299] on div at bounding box center [548, 304] width 61 height 55
click at [489, 195] on button at bounding box center [481, 207] width 28 height 28
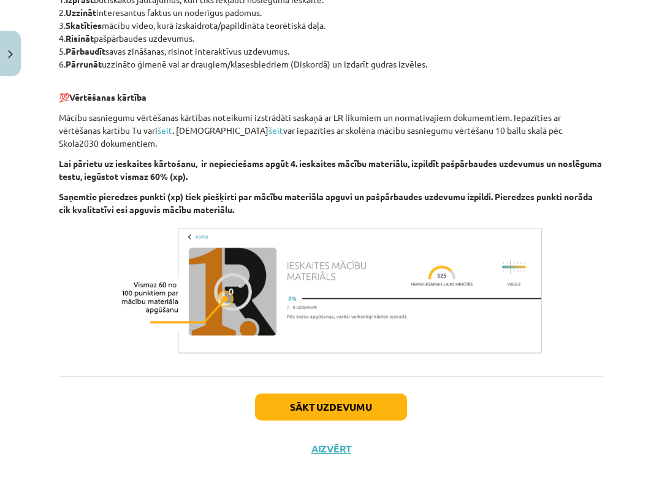
click at [356, 386] on div "Sākt uzdevumu Aizvērt" at bounding box center [331, 419] width 545 height 86
click at [382, 386] on button "Sākt uzdevumu" at bounding box center [331, 406] width 152 height 27
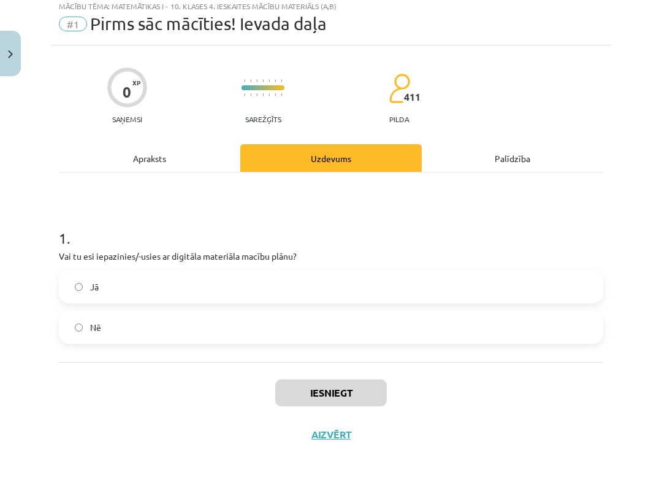
click at [491, 284] on label "Jā" at bounding box center [331, 286] width 542 height 31
click at [363, 386] on button "Iesniegt" at bounding box center [331, 392] width 112 height 27
click at [382, 386] on button "Iesniegt" at bounding box center [331, 392] width 112 height 27
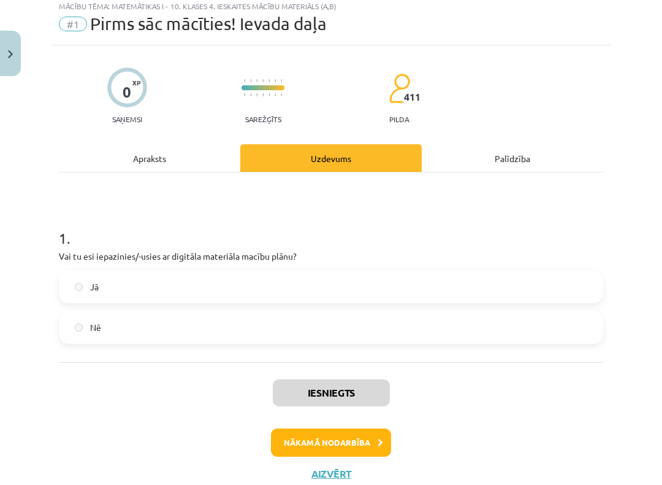
click at [350, 386] on button "Nākamā nodarbība" at bounding box center [331, 442] width 120 height 28
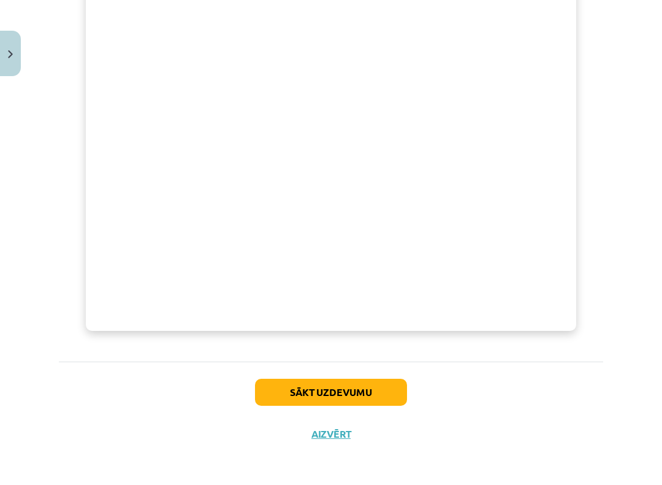
scroll to position [414, 0]
click at [386, 386] on button "Sākt uzdevumu" at bounding box center [331, 392] width 152 height 27
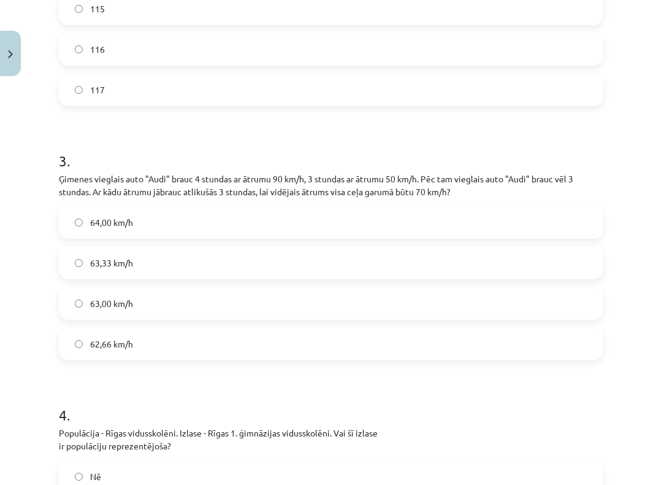
scroll to position [622, 0]
click at [546, 302] on label "63,00 km/h" at bounding box center [331, 302] width 542 height 31
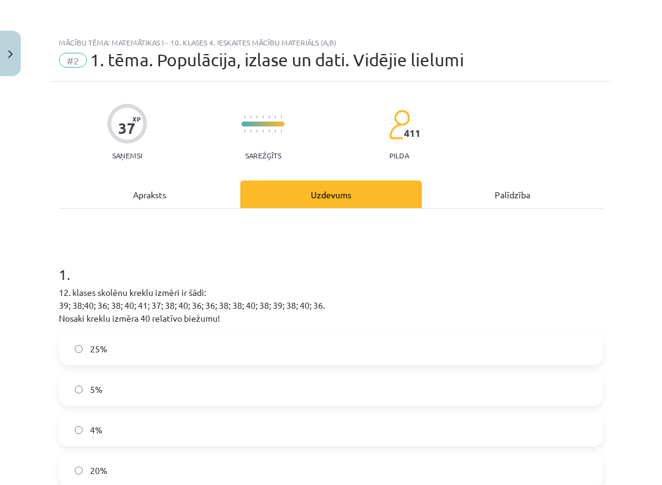
scroll to position [0, 0]
click at [132, 198] on div "Apraksts" at bounding box center [150, 194] width 182 height 28
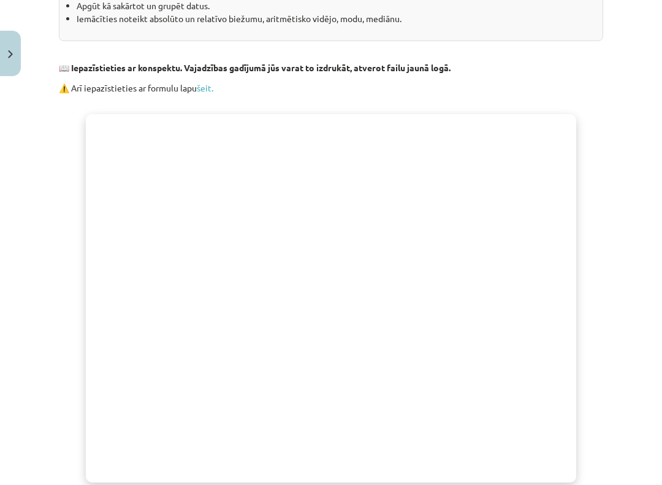
scroll to position [263, 0]
click at [18, 58] on button "Close" at bounding box center [10, 53] width 21 height 45
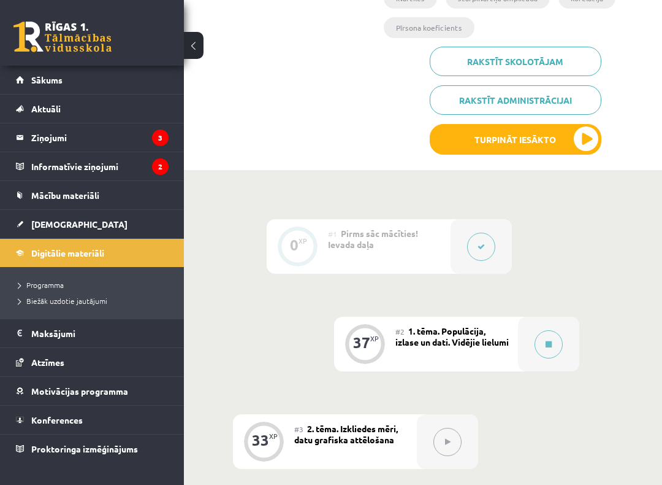
click at [121, 195] on link "Mācību materiāli" at bounding box center [92, 195] width 153 height 28
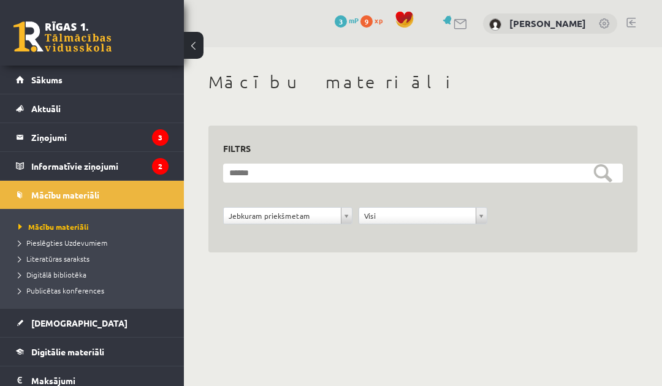
click at [339, 193] on form "**********" at bounding box center [423, 201] width 400 height 74
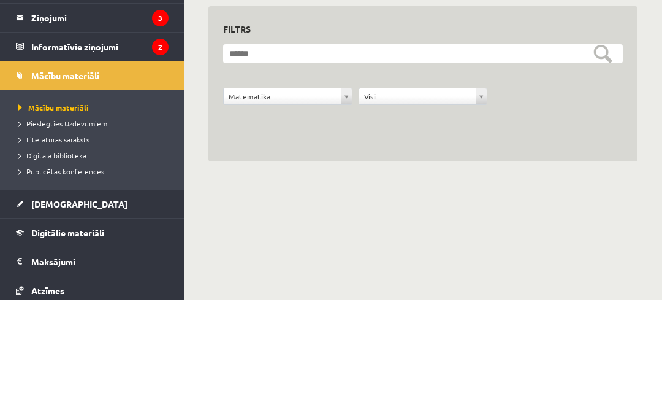
click at [612, 207] on div "**********" at bounding box center [423, 222] width 406 height 31
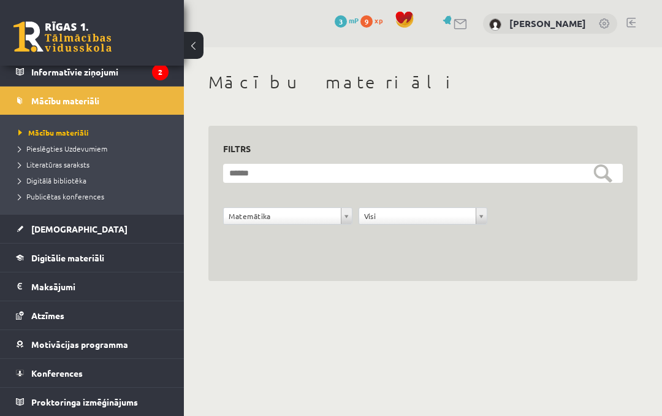
scroll to position [94, 0]
click at [64, 386] on span "Proktoringa izmēģinājums" at bounding box center [84, 401] width 107 height 11
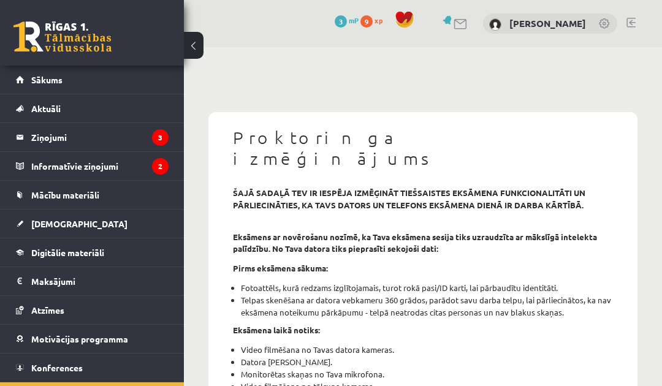
click at [28, 234] on link "[DEMOGRAPHIC_DATA]" at bounding box center [92, 224] width 153 height 28
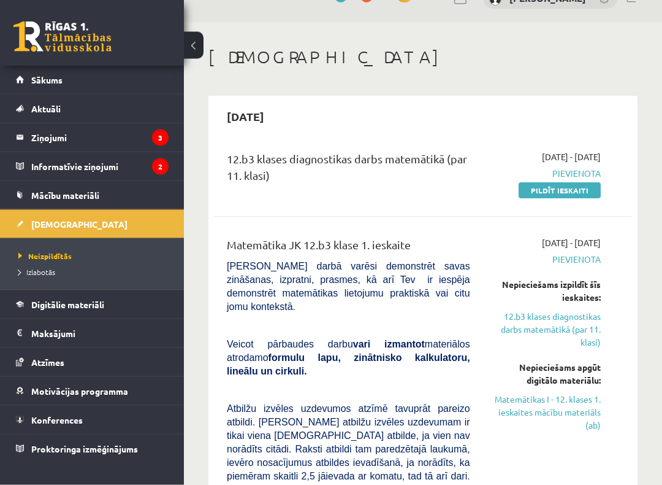
scroll to position [33, 0]
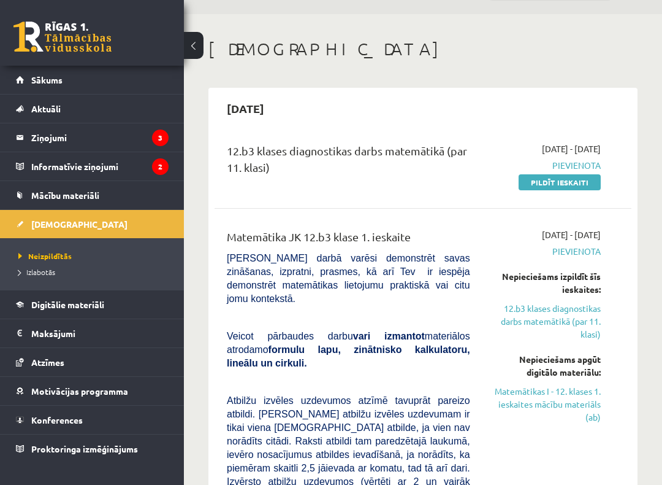
click at [591, 386] on link "Matemātikas I - 12. klases 1. ieskaites mācību materiāls (ab)" at bounding box center [545, 404] width 112 height 39
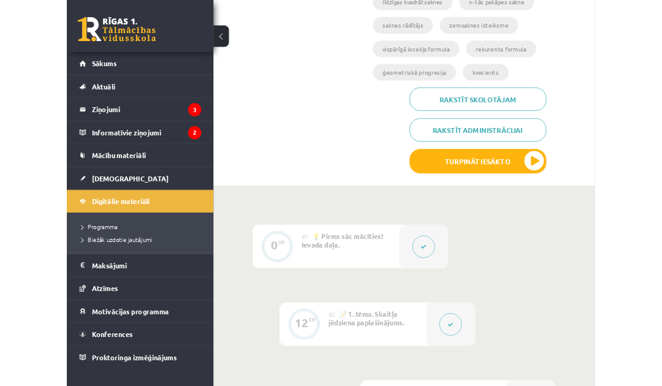
scroll to position [289, 0]
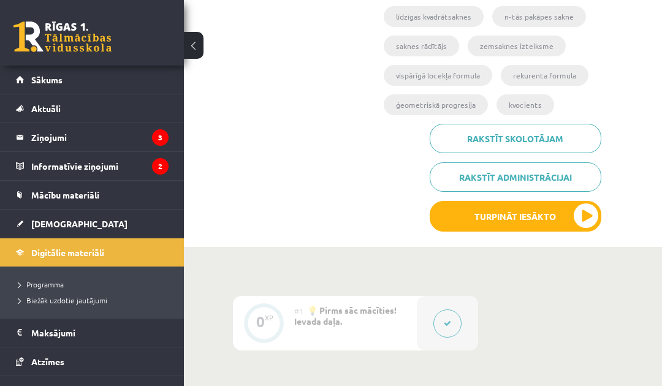
click at [550, 224] on button "Turpināt iesākto" at bounding box center [516, 216] width 172 height 31
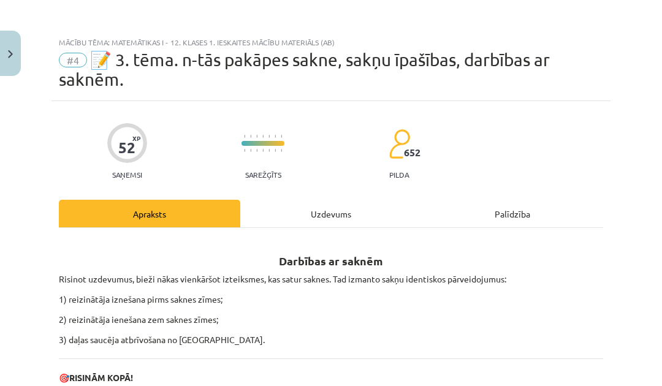
click at [331, 220] on div "Uzdevums" at bounding box center [331, 214] width 182 height 28
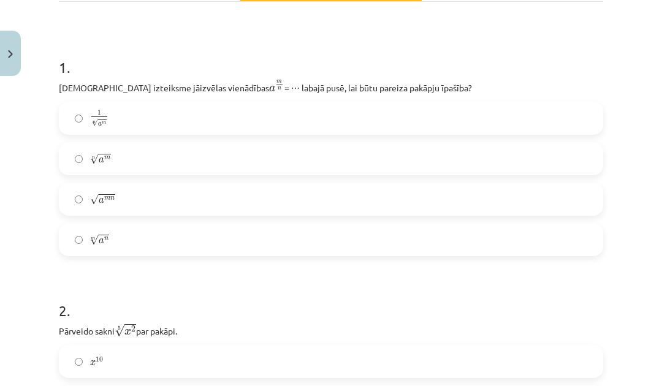
scroll to position [226, 0]
click at [574, 242] on label "m √ a n a n m" at bounding box center [331, 239] width 542 height 31
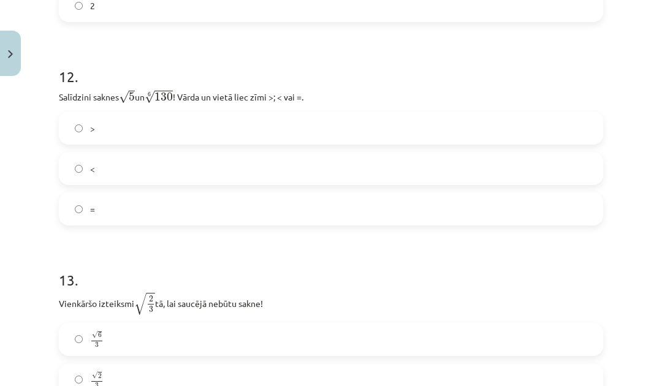
scroll to position [2671, 0]
click at [76, 180] on label "<" at bounding box center [331, 169] width 542 height 31
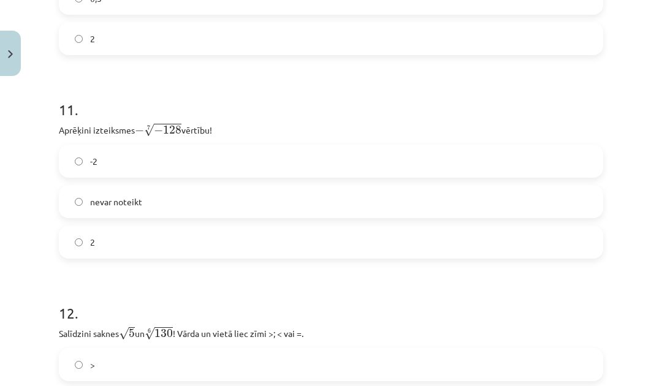
scroll to position [2434, 0]
click at [600, 258] on label "2" at bounding box center [331, 243] width 542 height 31
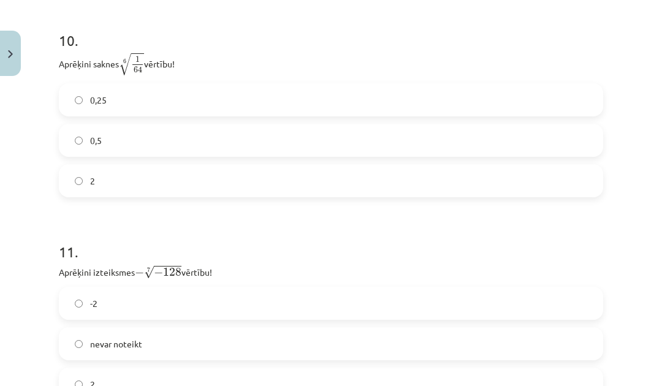
scroll to position [2293, 0]
click at [220, 104] on label "0,25" at bounding box center [331, 99] width 542 height 31
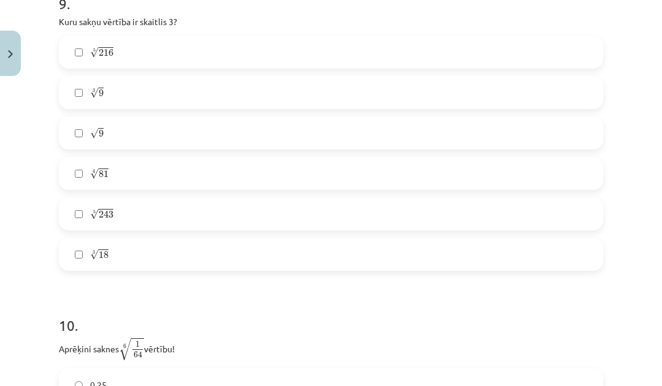
scroll to position [2007, 0]
click at [241, 163] on label "4 √ 81 81 4" at bounding box center [331, 173] width 542 height 31
click at [280, 123] on label "√ 9 9" at bounding box center [331, 133] width 542 height 31
click at [234, 178] on label "4 √ 81 81 4" at bounding box center [331, 173] width 542 height 31
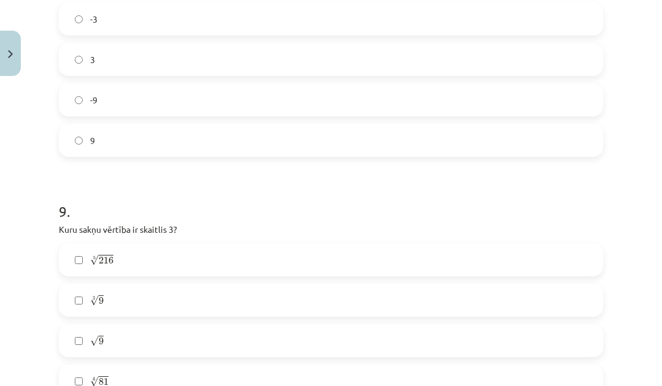
scroll to position [1799, 0]
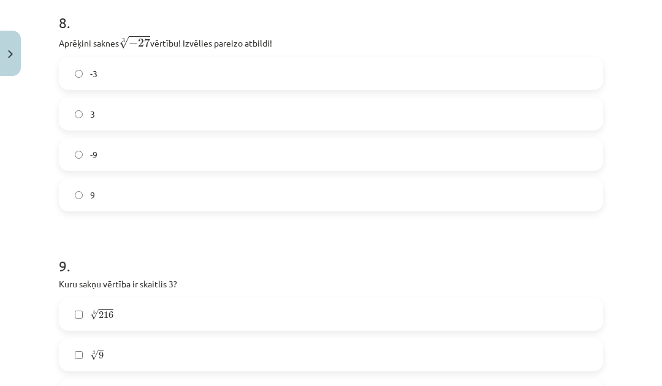
click at [78, 125] on label "3" at bounding box center [331, 114] width 542 height 31
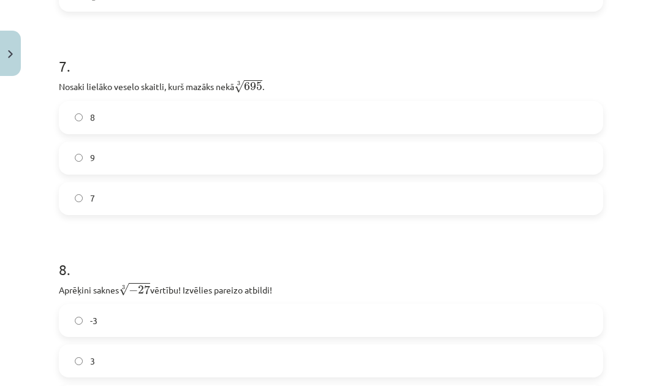
scroll to position [1497, 0]
click at [66, 113] on label "8" at bounding box center [331, 117] width 542 height 31
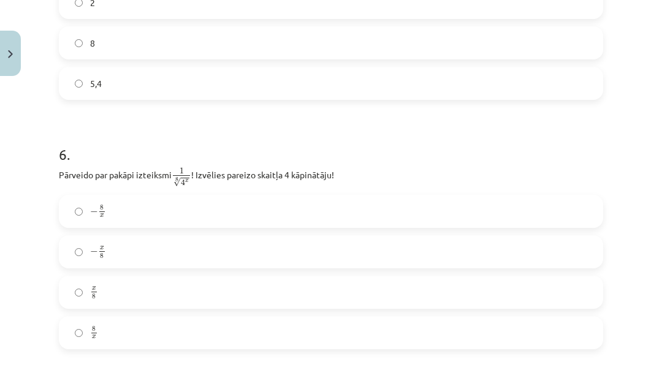
scroll to position [1159, 0]
click at [589, 252] on label "− x 8 − x 8" at bounding box center [331, 252] width 542 height 31
click at [583, 267] on label "− x 8 − x 8" at bounding box center [331, 252] width 542 height 31
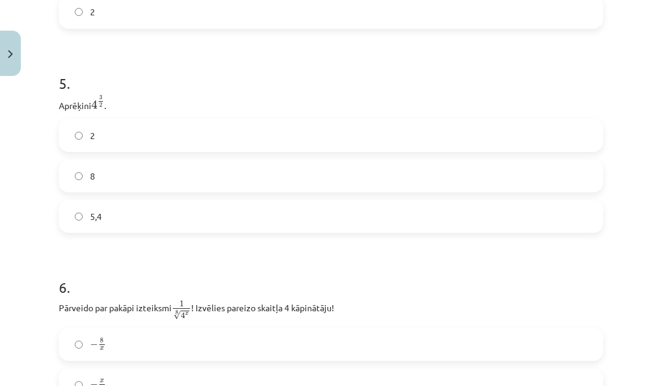
scroll to position [1026, 0]
click at [569, 224] on label "5,4" at bounding box center [331, 216] width 542 height 31
click at [565, 182] on label "8" at bounding box center [331, 176] width 542 height 31
click at [564, 147] on label "2" at bounding box center [331, 135] width 542 height 31
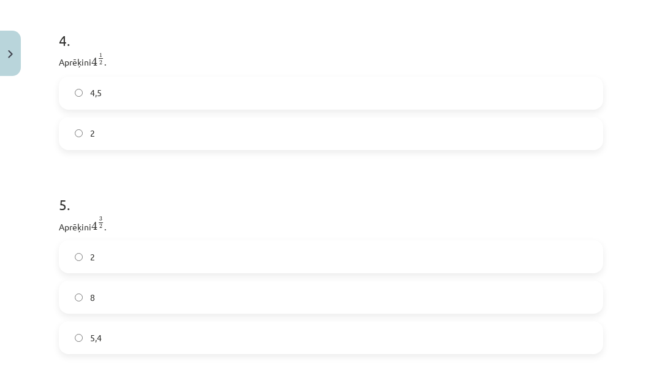
scroll to position [892, 0]
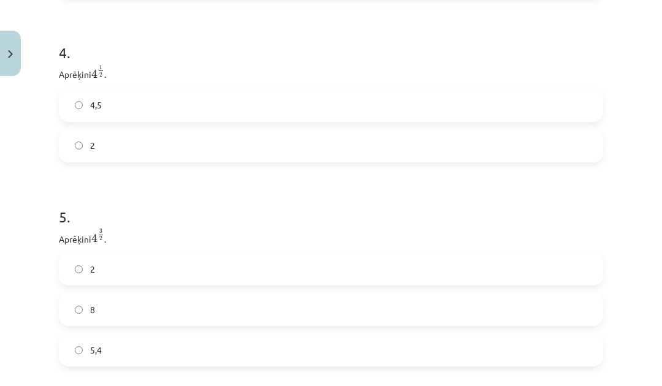
click at [559, 155] on label "2" at bounding box center [331, 146] width 542 height 31
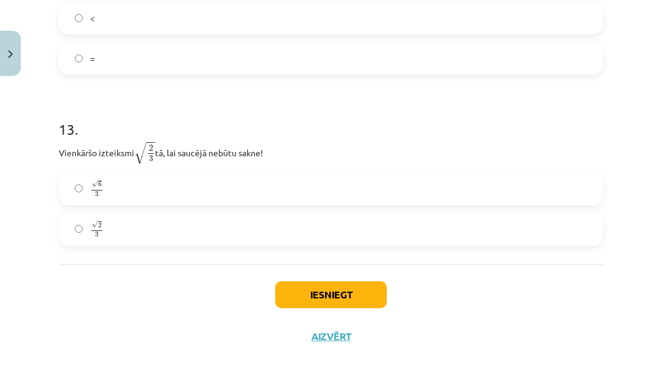
scroll to position [2817, 0]
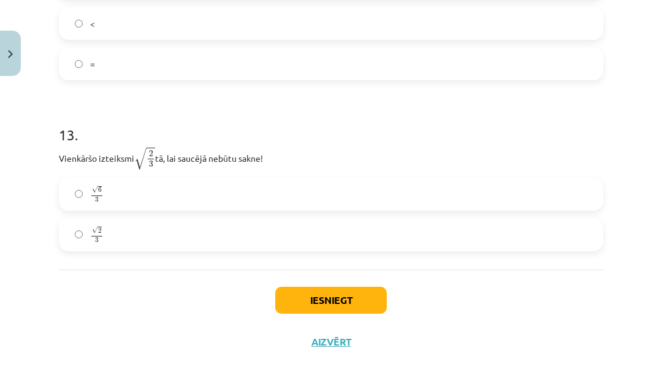
click at [387, 289] on div "Iesniegt Aizvērt" at bounding box center [331, 313] width 545 height 86
click at [374, 295] on button "Iesniegt" at bounding box center [331, 300] width 112 height 27
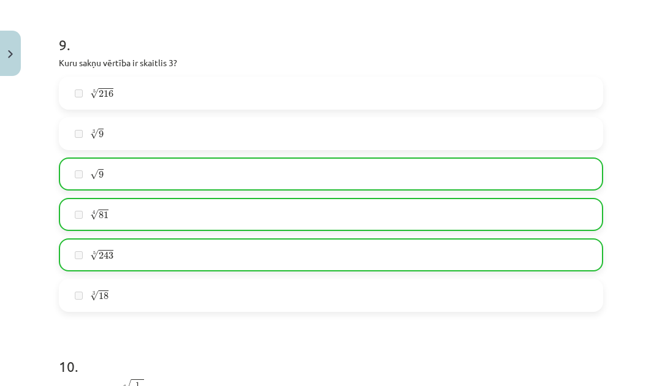
scroll to position [1966, 0]
